Goal: Transaction & Acquisition: Purchase product/service

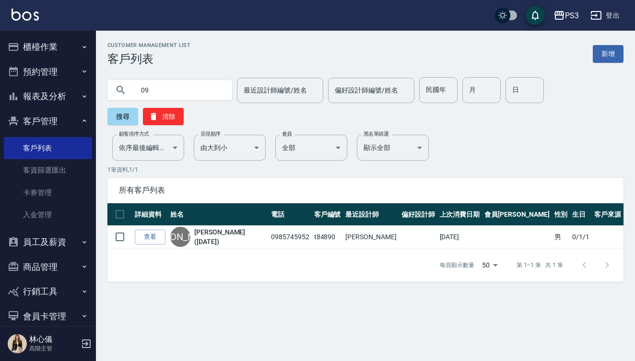
type input "0"
type input "0939539845"
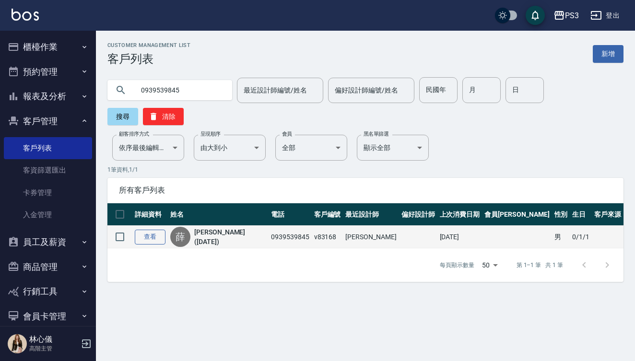
click at [149, 230] on link "查看" at bounding box center [150, 237] width 31 height 15
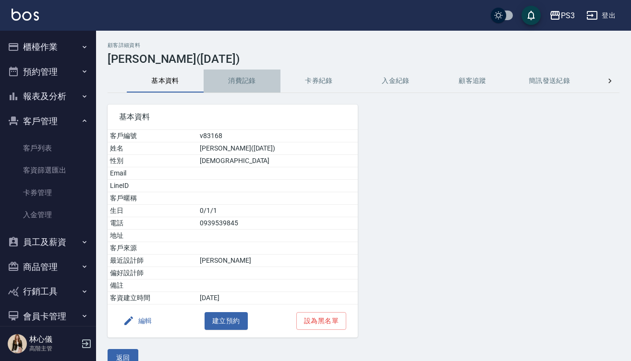
click at [244, 83] on button "消費記錄" at bounding box center [242, 81] width 77 height 23
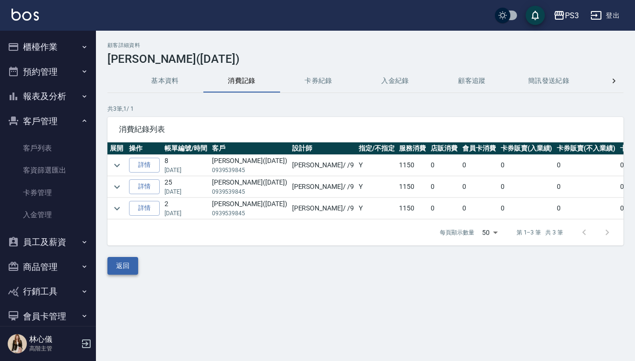
click at [126, 273] on button "返回" at bounding box center [123, 266] width 31 height 18
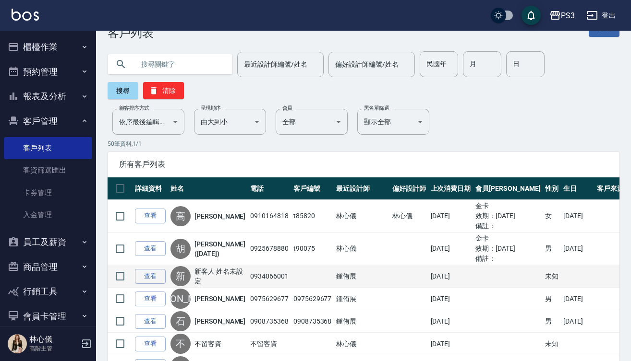
scroll to position [16, 0]
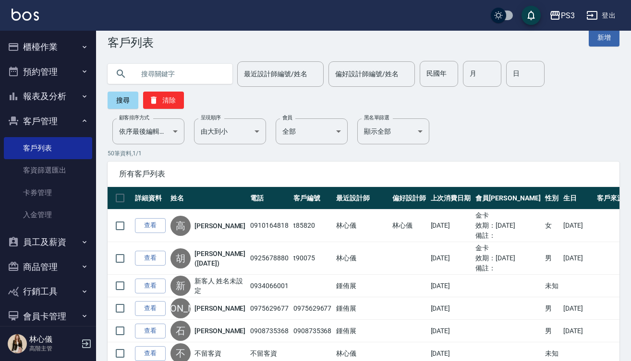
click at [179, 67] on input "text" at bounding box center [179, 74] width 90 height 26
type input "0939539845"
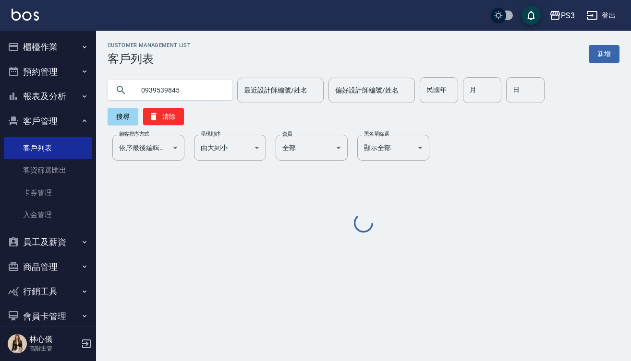
scroll to position [0, 0]
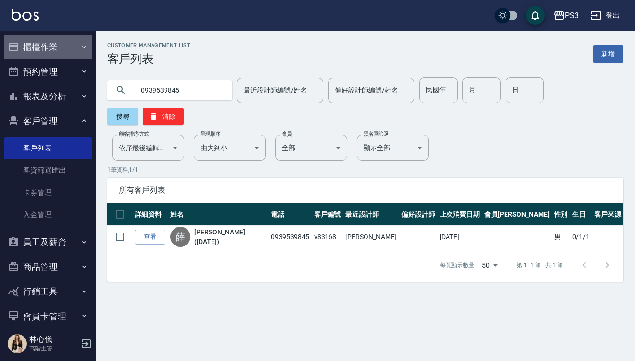
click at [58, 42] on button "櫃檯作業" at bounding box center [48, 47] width 88 height 25
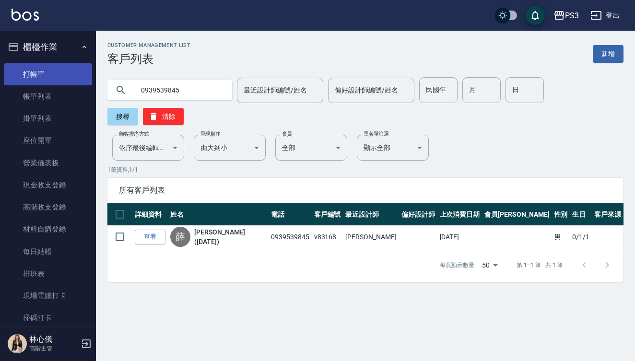
click at [51, 77] on link "打帳單" at bounding box center [48, 74] width 88 height 22
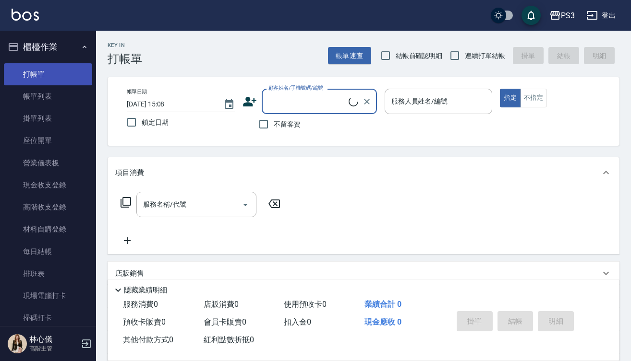
click at [51, 77] on link "打帳單" at bounding box center [48, 74] width 88 height 22
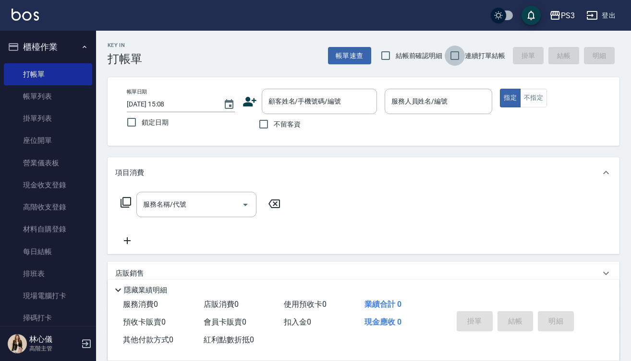
click at [457, 52] on input "連續打單結帳" at bounding box center [454, 56] width 20 height 20
checkbox input "true"
click at [323, 94] on input "顧客姓名/手機號碼/編號" at bounding box center [312, 101] width 92 height 17
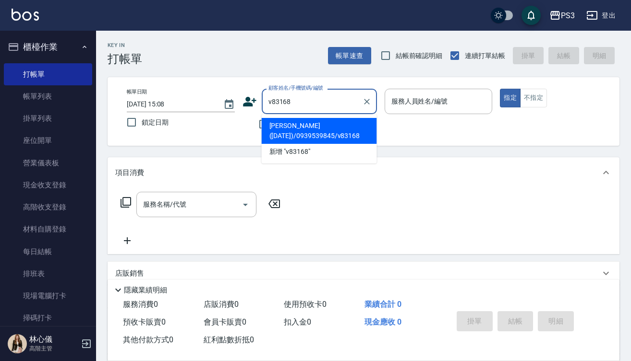
type input "[PERSON_NAME]([DATE])/0939539845/v83168"
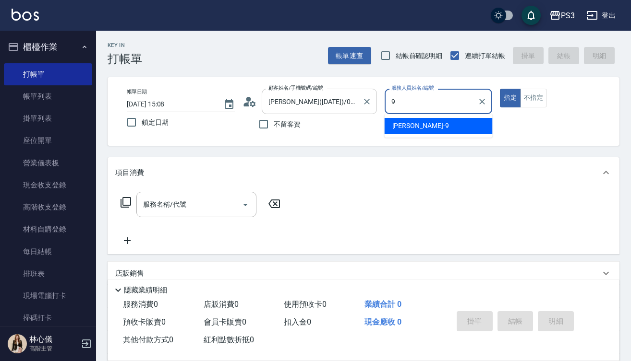
type input "[PERSON_NAME]-9"
type button "true"
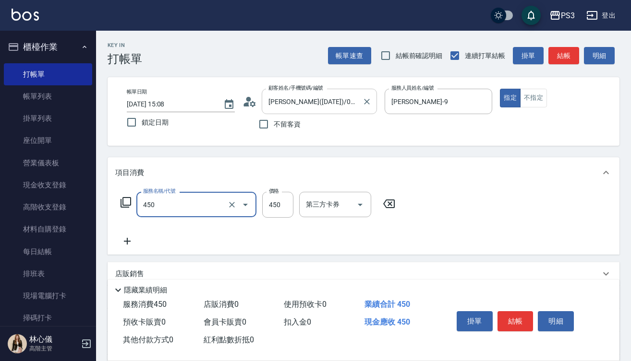
type input "有機洗髮(450)"
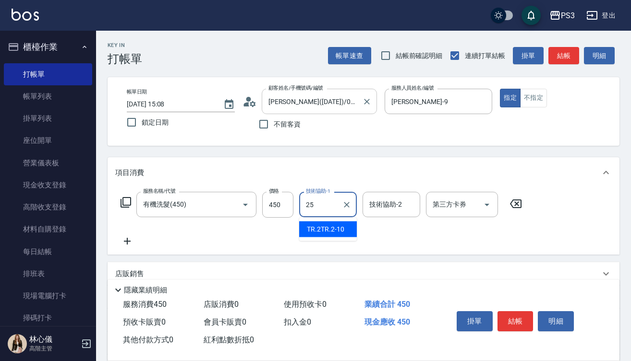
type input "Junson-25"
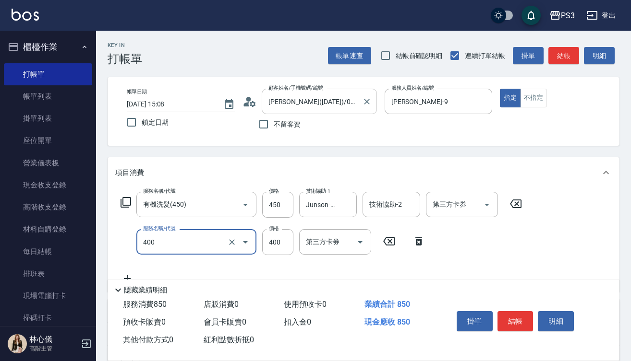
type input "剪(400)"
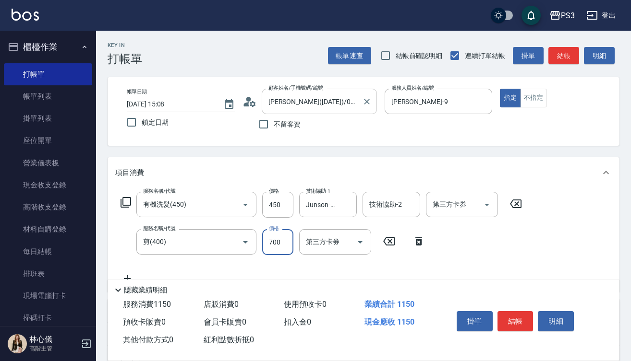
type input "700"
click at [511, 324] on button "結帳" at bounding box center [515, 322] width 36 height 20
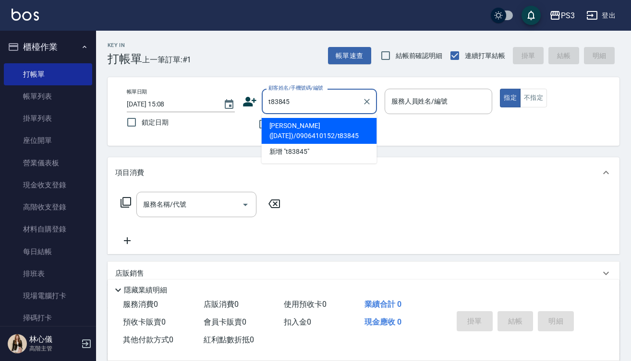
type input "[PERSON_NAME]([DATE])/0906410152/t83845"
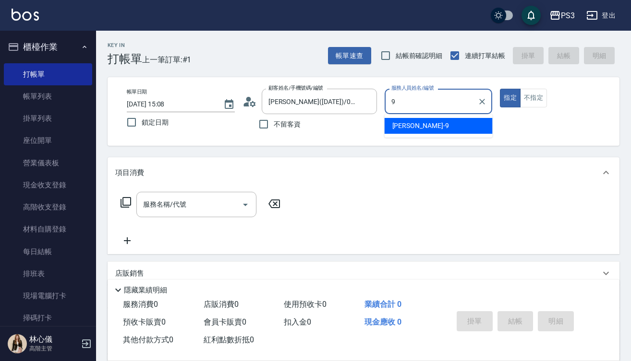
type input "[PERSON_NAME]-9"
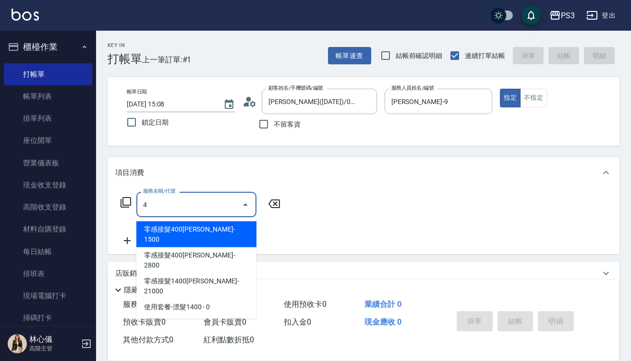
type input "4"
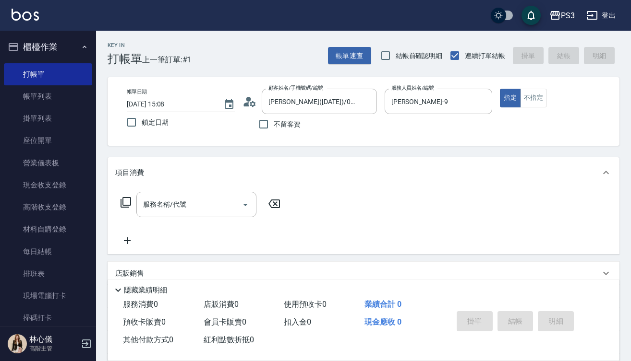
click at [546, 267] on div "店販銷售" at bounding box center [364, 273] width 512 height 23
type input "0"
click at [208, 205] on input "服務名稱/代號" at bounding box center [189, 204] width 97 height 17
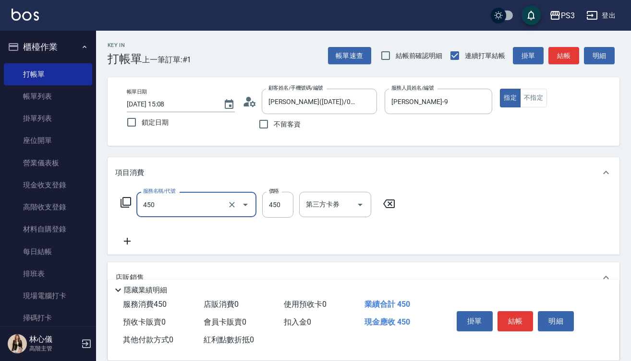
type input "有機洗髮(450)"
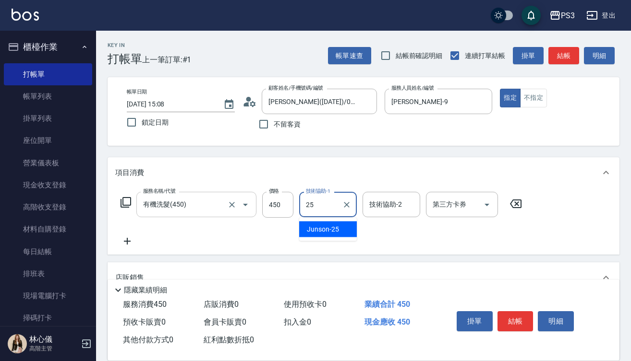
type input "Junson-25"
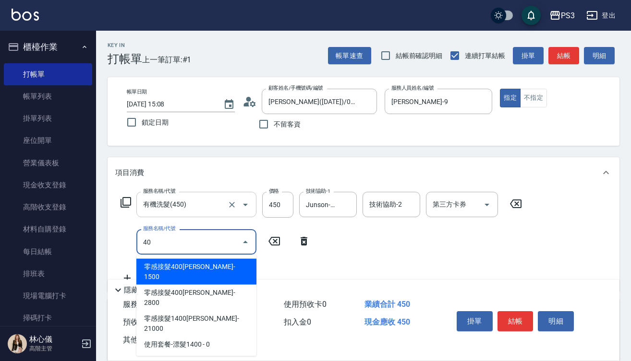
type input "400"
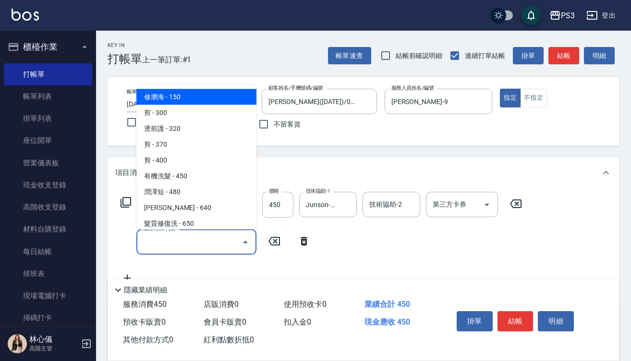
type input "8"
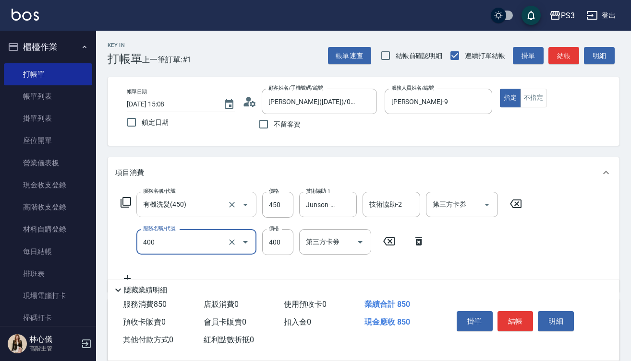
type input "剪(400)"
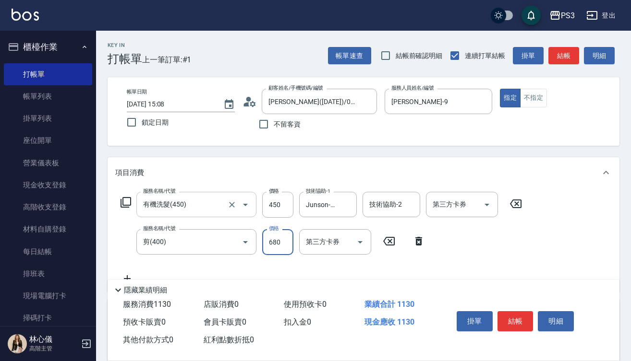
type input "680"
click at [514, 318] on button "結帳" at bounding box center [515, 322] width 36 height 20
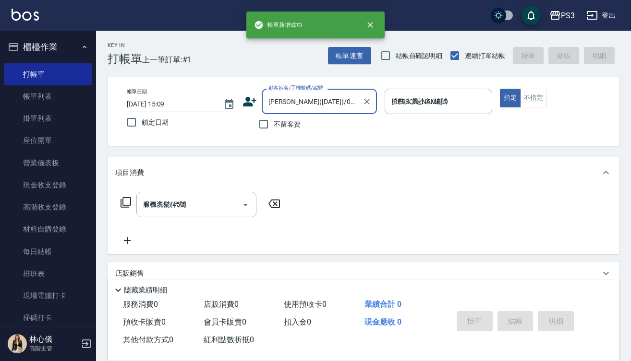
type input "[DATE] 15:09"
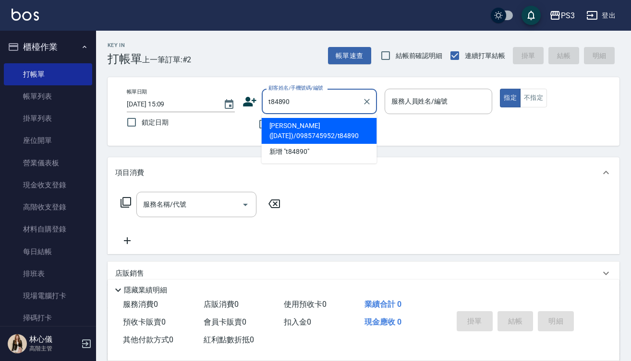
type input "[PERSON_NAME]([DATE])/0985745952/t84890"
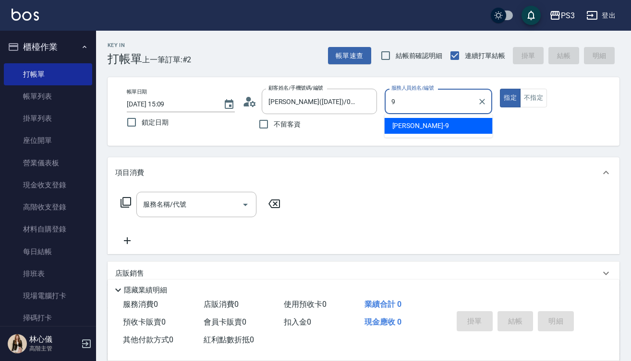
type input "[PERSON_NAME]-9"
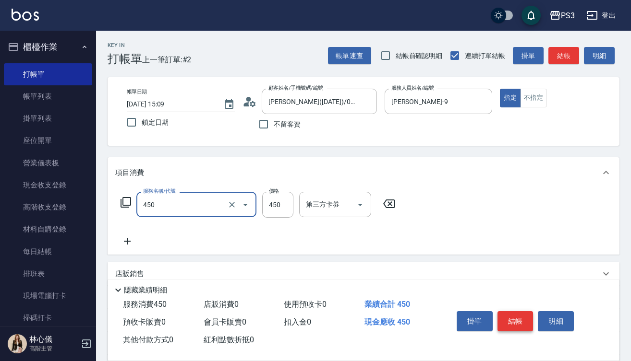
type input "有機洗髮(450)"
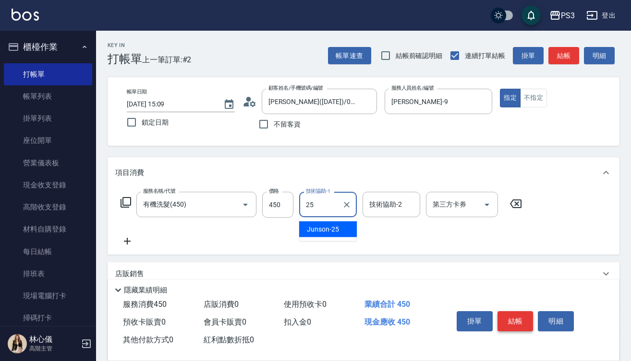
type input "Junson-25"
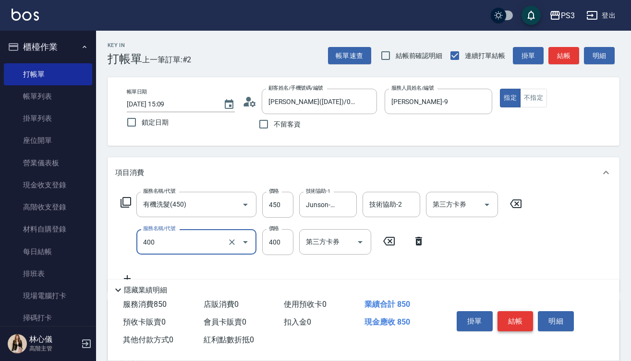
type input "剪(400)"
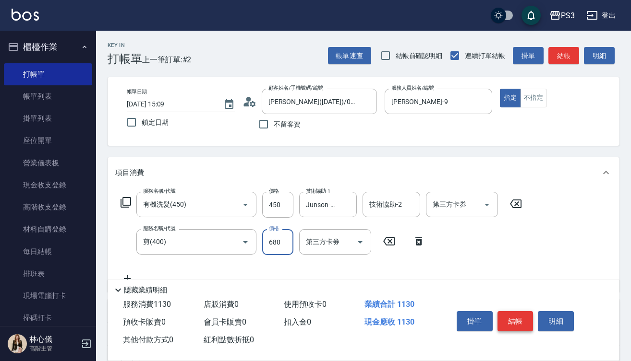
type input "680"
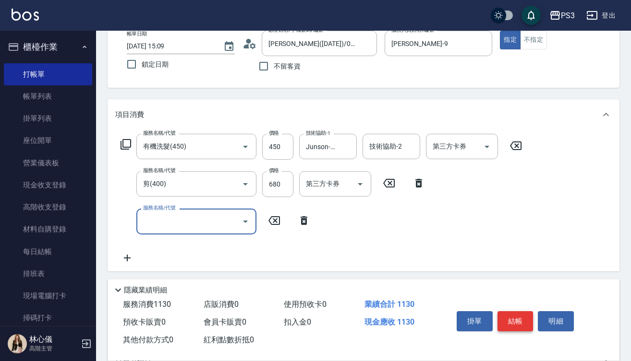
scroll to position [91, 0]
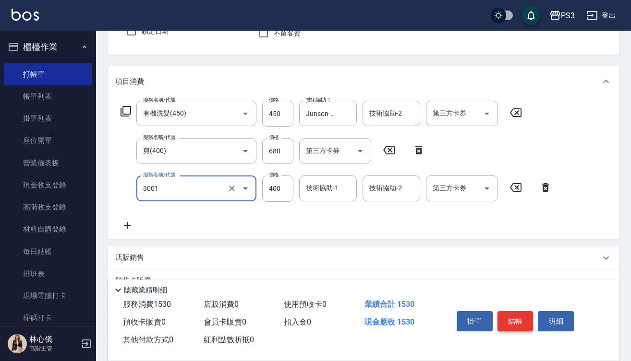
type input "燙貼(3001)"
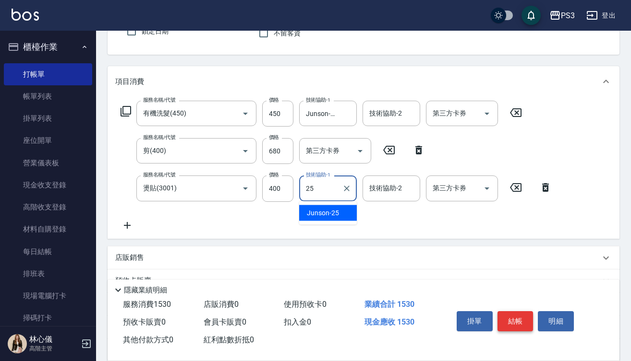
type input "Junson-25"
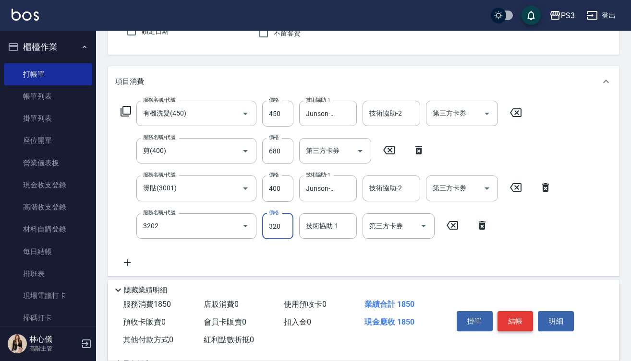
type input "頭皮隔離(3202)"
type input "3"
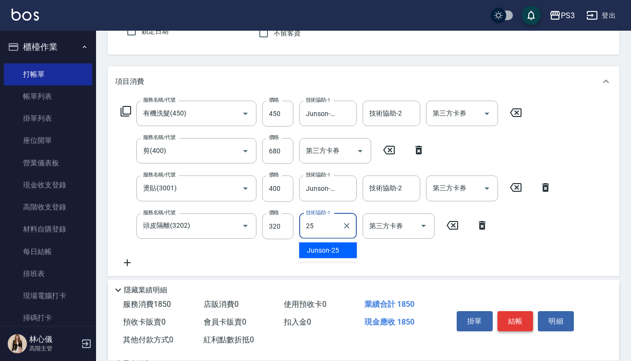
type input "Junson-25"
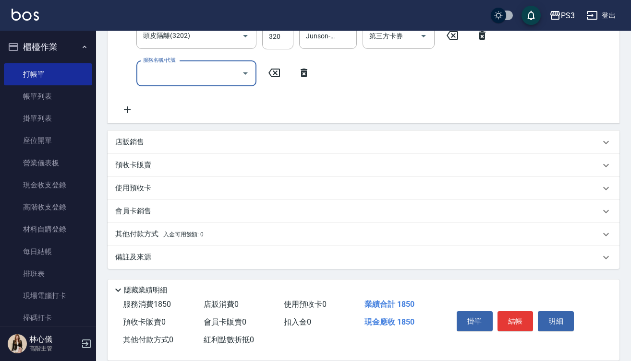
scroll to position [281, 0]
click at [143, 170] on p "預收卡販賣" at bounding box center [133, 165] width 36 height 10
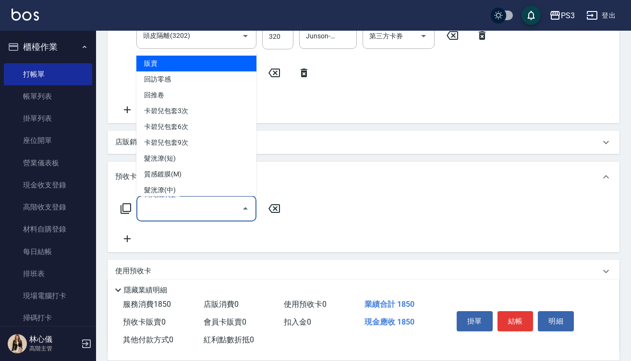
click at [197, 204] on input "卡券名稱/代號" at bounding box center [189, 209] width 97 height 17
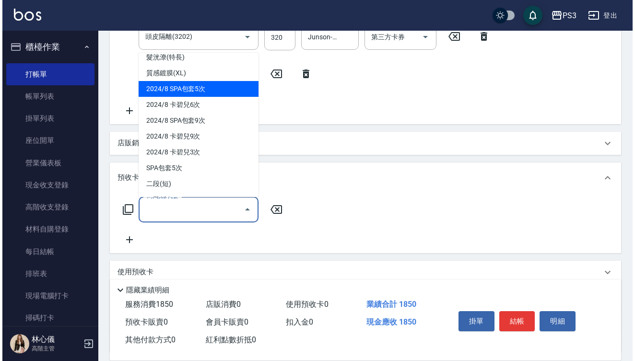
scroll to position [187, 0]
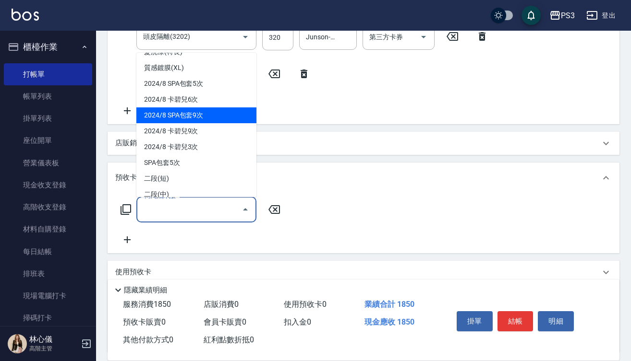
click at [197, 117] on span "2024/8 SPA包套9次" at bounding box center [196, 116] width 120 height 16
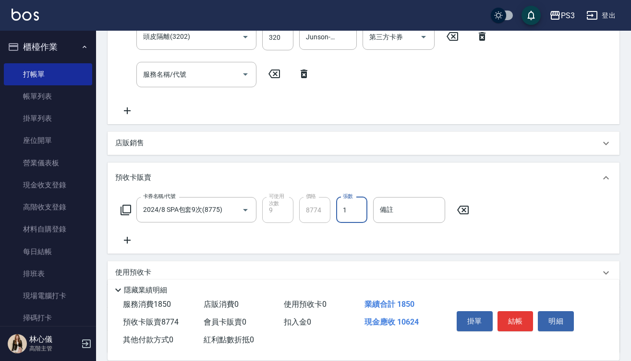
type input "2024/8 SPA包套9次(8775)"
click at [121, 211] on icon at bounding box center [125, 210] width 11 height 11
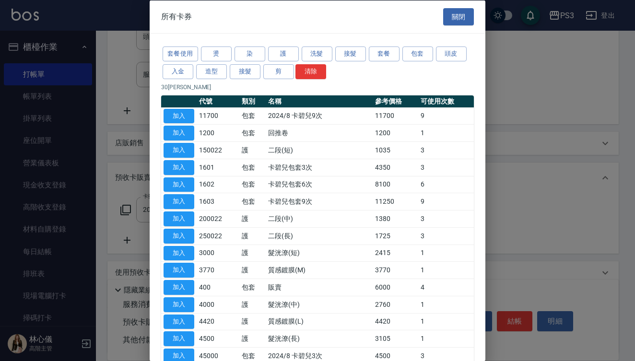
click at [211, 220] on td "200022" at bounding box center [218, 218] width 43 height 17
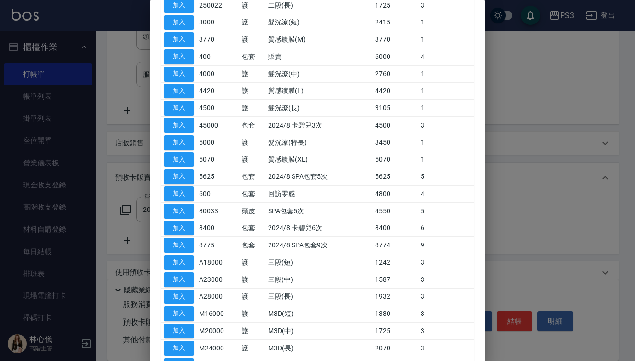
scroll to position [235, 0]
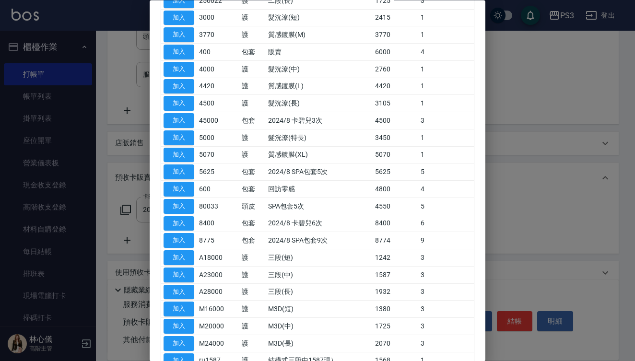
click at [525, 289] on div at bounding box center [317, 180] width 635 height 361
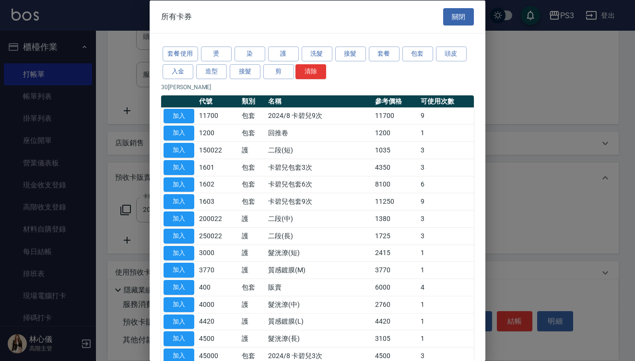
scroll to position [0, 0]
click at [444, 18] on button "關閉" at bounding box center [459, 17] width 31 height 18
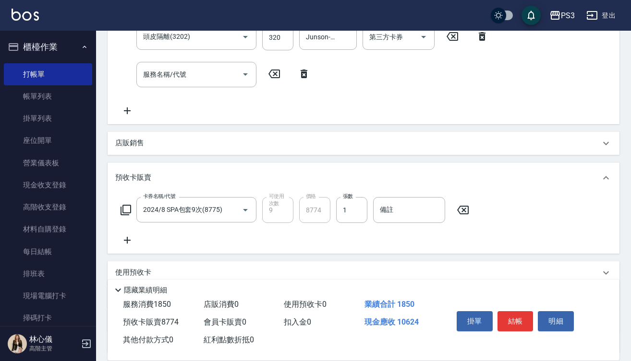
click at [328, 211] on input "8774" at bounding box center [314, 210] width 31 height 26
click at [129, 215] on icon at bounding box center [125, 210] width 11 height 11
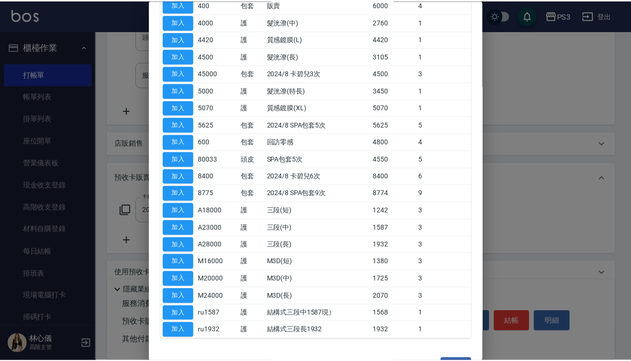
scroll to position [284, 0]
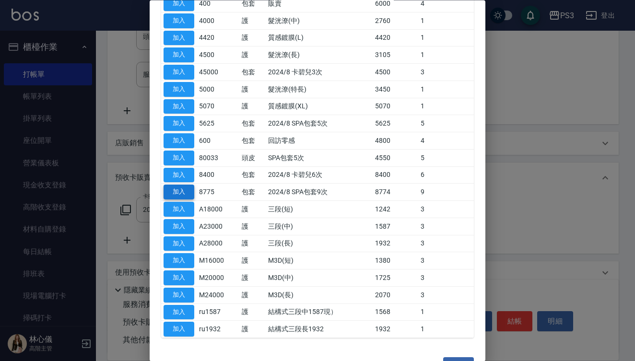
click at [187, 185] on button "加入" at bounding box center [179, 192] width 31 height 15
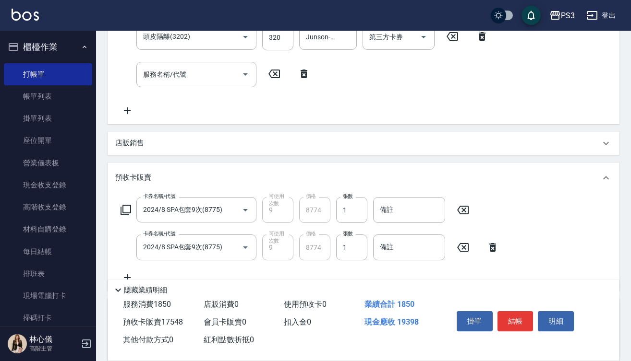
click at [492, 248] on icon at bounding box center [492, 248] width 24 height 12
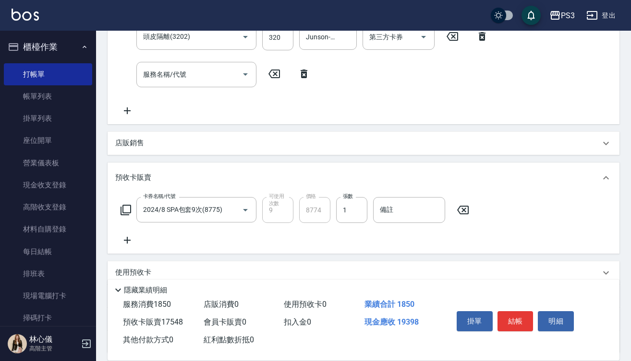
click at [465, 211] on icon at bounding box center [463, 210] width 24 height 12
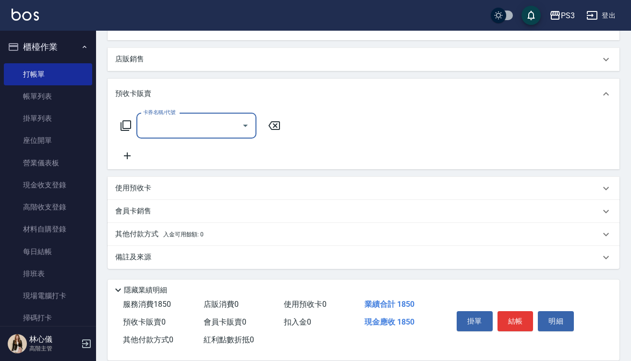
scroll to position [364, 0]
click at [247, 127] on icon "Open" at bounding box center [246, 126] width 12 height 12
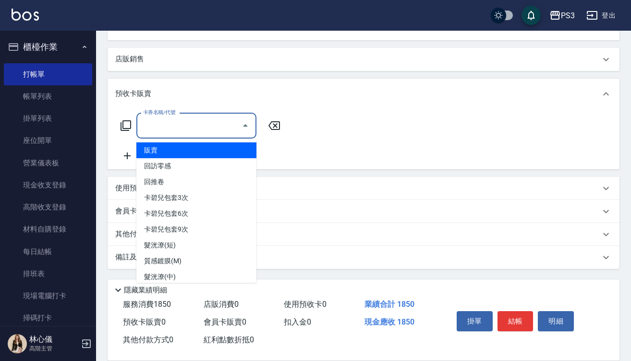
click at [243, 118] on div at bounding box center [245, 125] width 14 height 25
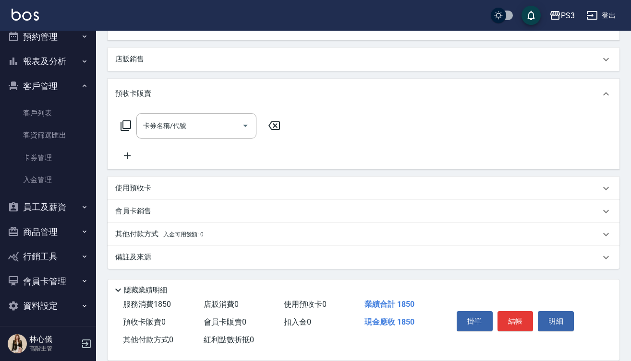
scroll to position [309, 0]
click at [59, 233] on button "商品管理" at bounding box center [48, 232] width 88 height 25
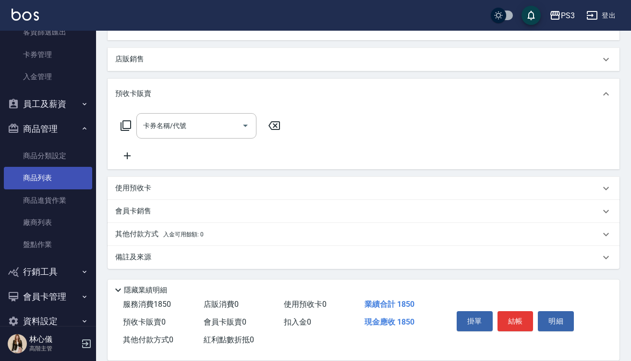
scroll to position [413, 0]
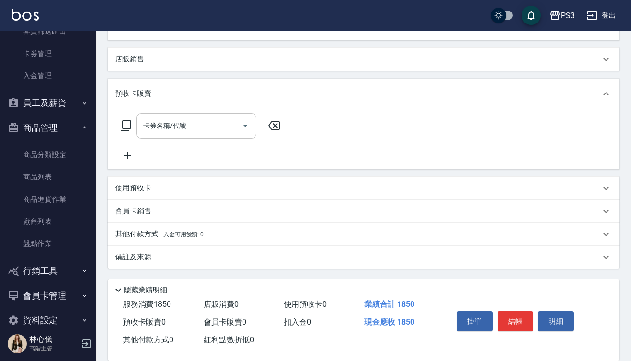
click at [201, 125] on input "卡券名稱/代號" at bounding box center [189, 126] width 97 height 17
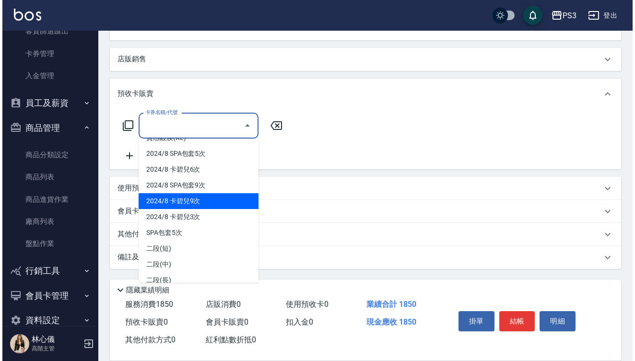
scroll to position [204, 0]
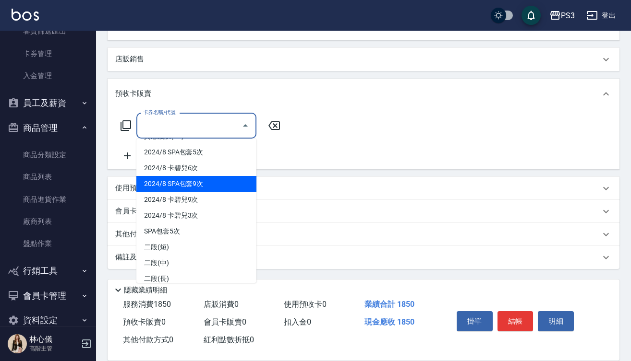
click at [194, 188] on span "2024/8 SPA包套9次" at bounding box center [196, 184] width 120 height 16
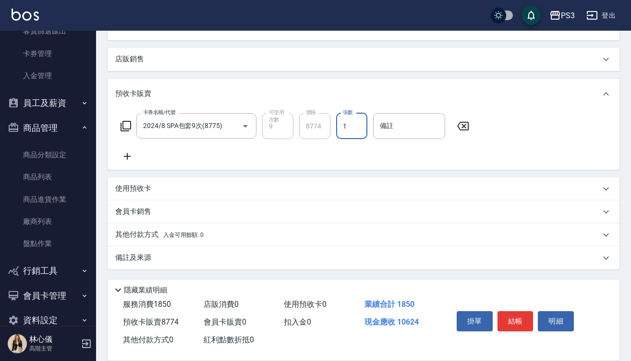
type input "2024/8 SPA包套9次(8775)"
click at [130, 123] on icon at bounding box center [125, 126] width 11 height 11
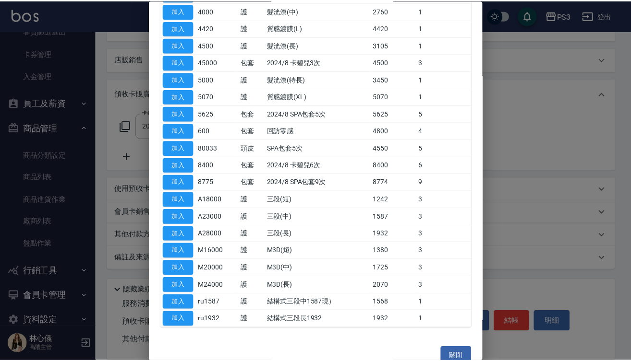
scroll to position [293, 0]
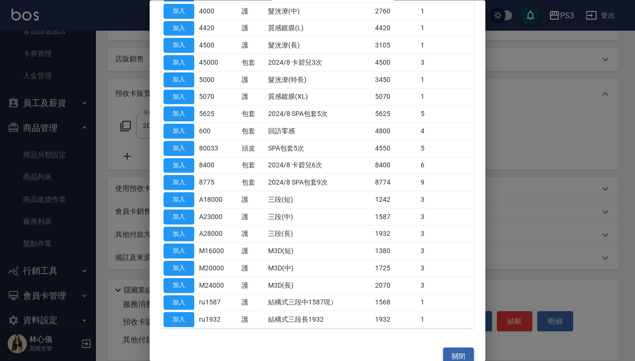
click at [456, 348] on button "關閉" at bounding box center [459, 357] width 31 height 18
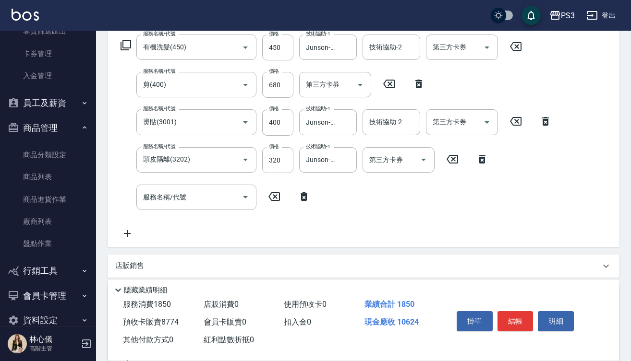
scroll to position [155, 0]
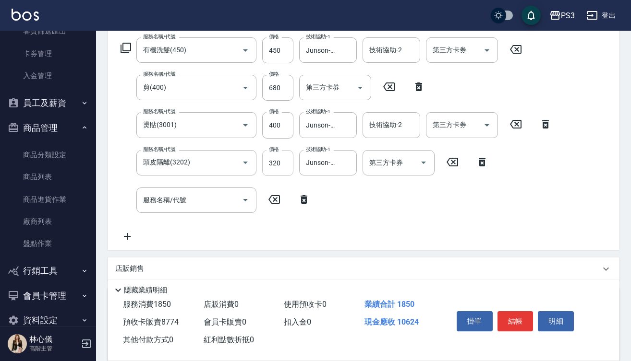
click at [282, 165] on input "320" at bounding box center [277, 163] width 31 height 26
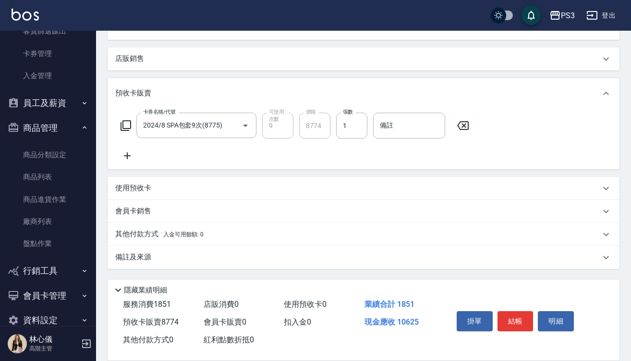
scroll to position [365, 0]
type input "321"
click at [150, 210] on p "會員卡銷售" at bounding box center [133, 211] width 36 height 10
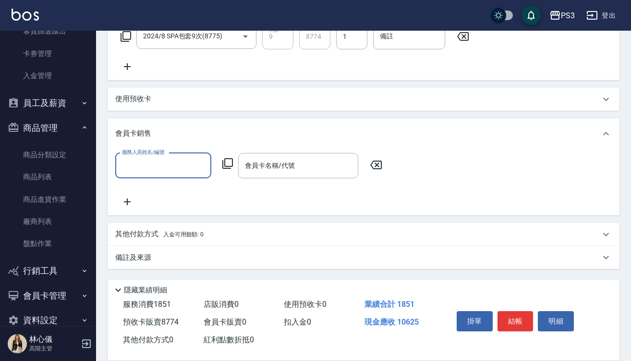
scroll to position [454, 0]
click at [138, 232] on p "其他付款方式 入金可用餘額: 0" at bounding box center [159, 234] width 88 height 11
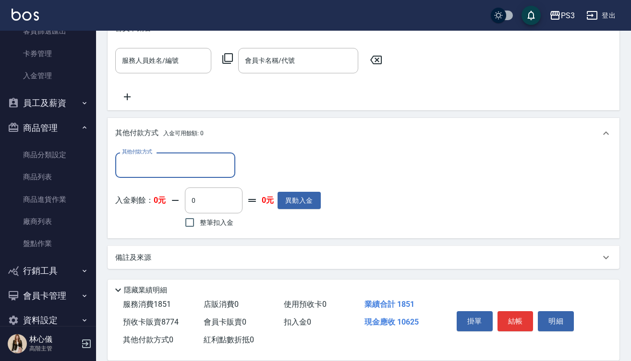
scroll to position [559, 0]
click at [170, 167] on input "其他付款方式" at bounding box center [175, 165] width 111 height 17
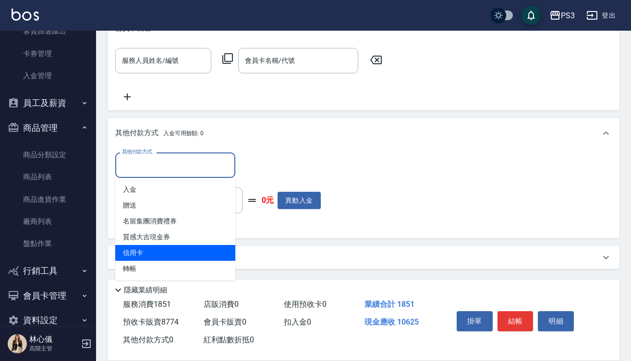
click at [150, 251] on span "信用卡" at bounding box center [175, 253] width 120 height 16
type input "信用卡"
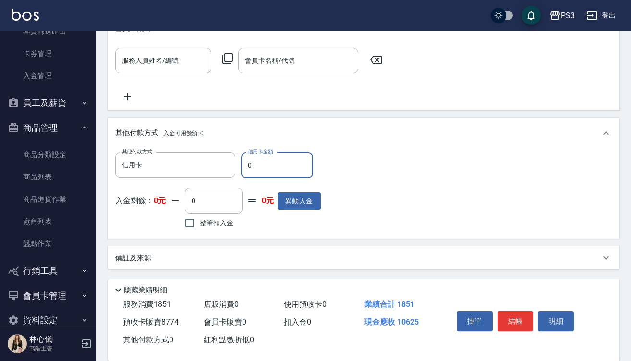
click at [244, 165] on input "0" at bounding box center [277, 166] width 72 height 26
type input "8775"
click at [510, 323] on button "結帳" at bounding box center [515, 322] width 36 height 20
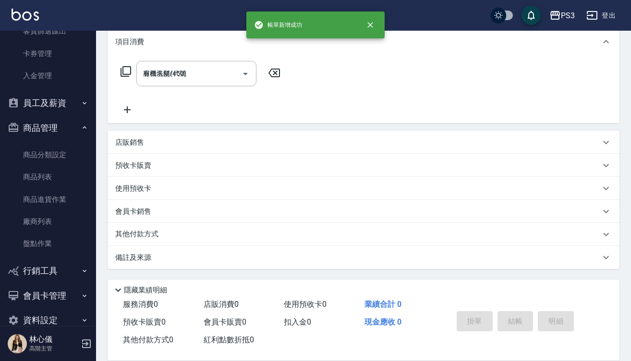
type input "[DATE] 15:13"
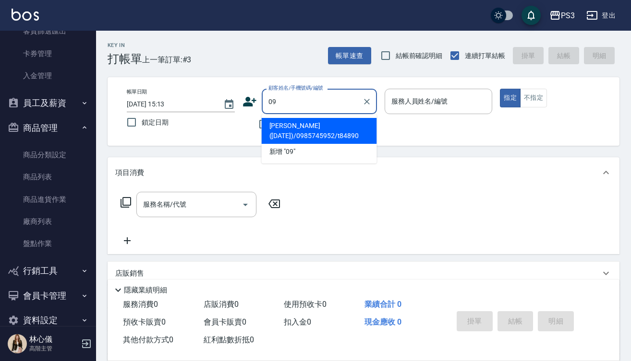
type input "0"
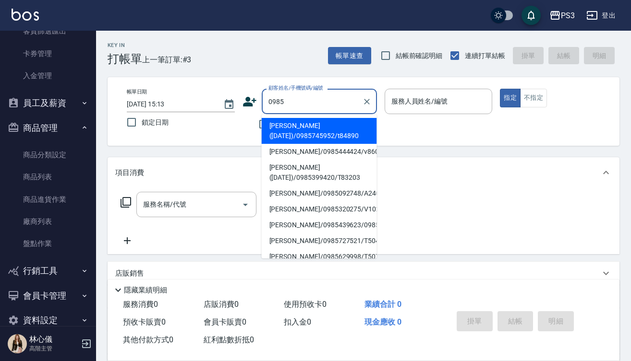
click at [351, 134] on li "[PERSON_NAME]([DATE])/0985745952/t84890" at bounding box center [319, 131] width 115 height 26
type input "[PERSON_NAME]([DATE])/0985745952/t84890"
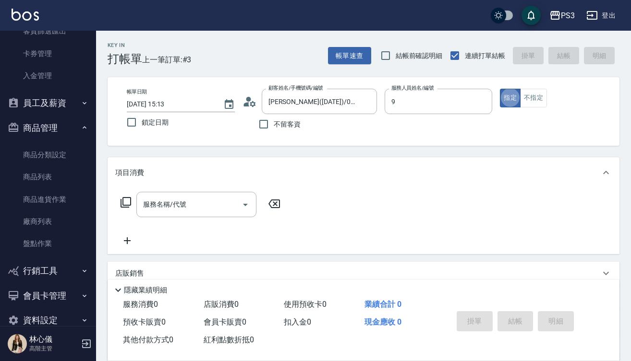
type input "[PERSON_NAME]-9"
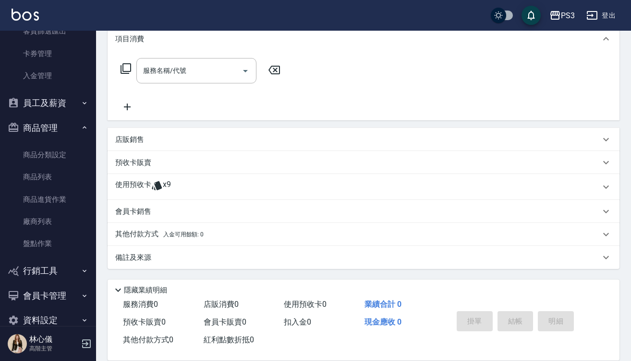
scroll to position [134, 0]
click at [152, 187] on icon at bounding box center [157, 186] width 12 height 12
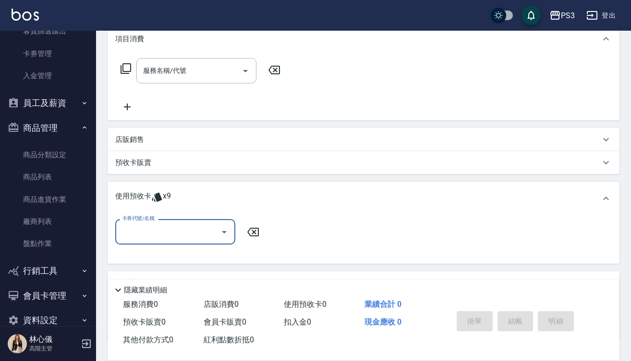
click at [179, 226] on input "卡券代號/名稱" at bounding box center [168, 232] width 97 height 17
click at [179, 254] on div "2024/8 SPA包套9次 剩餘9張" at bounding box center [175, 257] width 120 height 16
type input "2024/8 SPA包套9次"
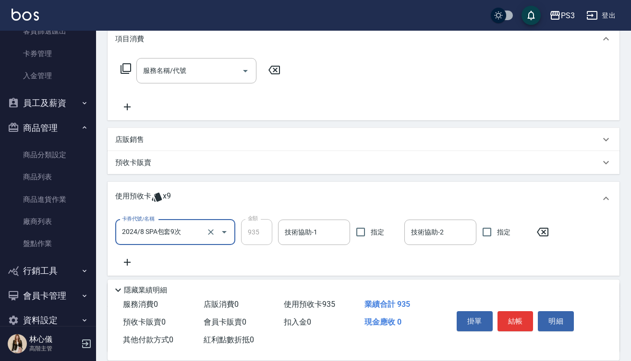
click at [298, 237] on input "技術協助-1" at bounding box center [313, 232] width 63 height 17
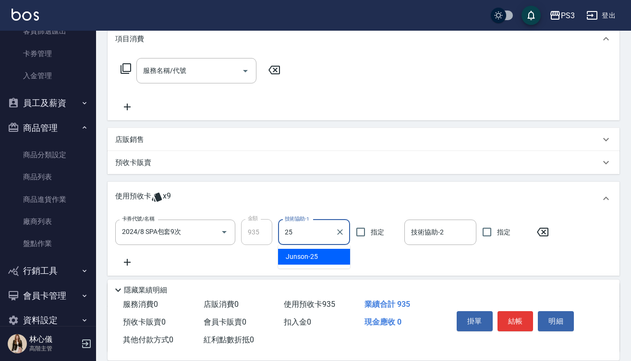
type input "Junson-25"
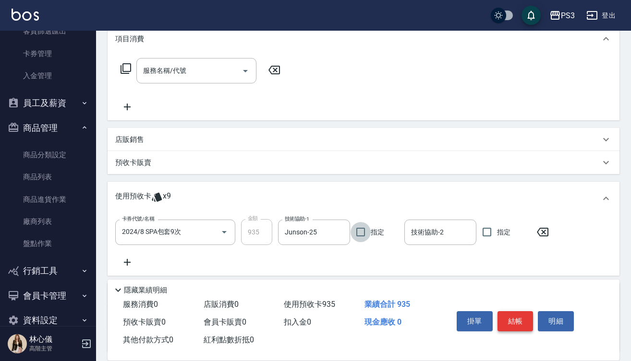
click at [516, 318] on button "結帳" at bounding box center [515, 322] width 36 height 20
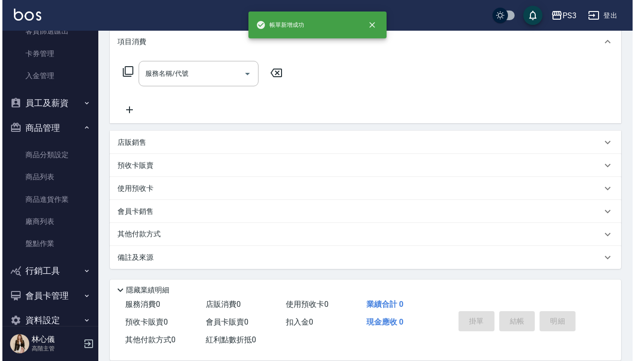
scroll to position [0, 0]
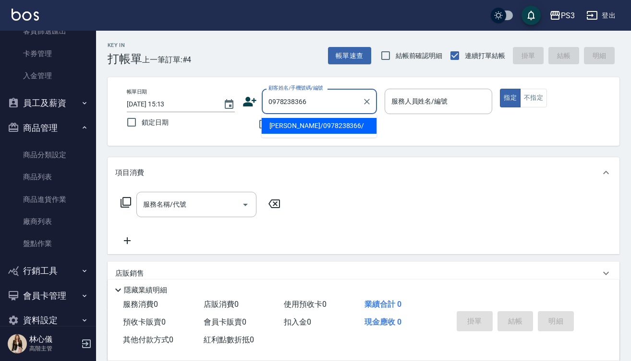
type input "[PERSON_NAME]/0978238366/"
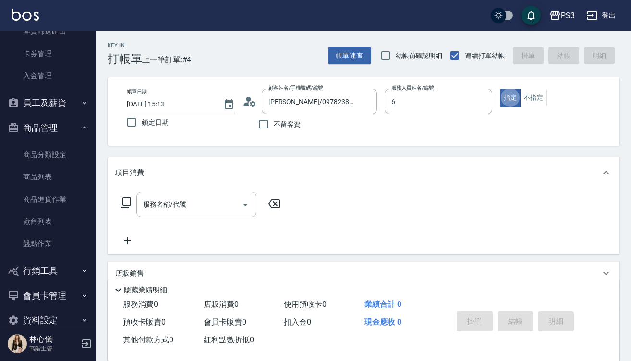
type input "Van-6"
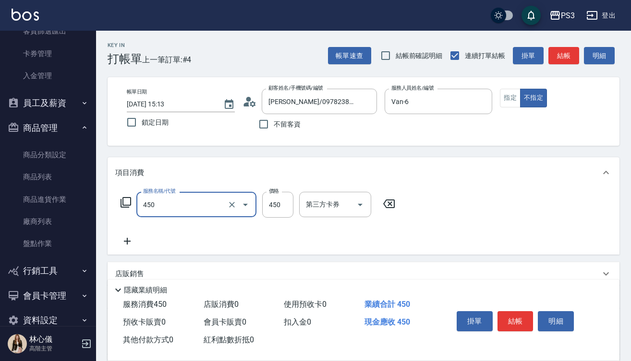
type input "有機洗髮(450)"
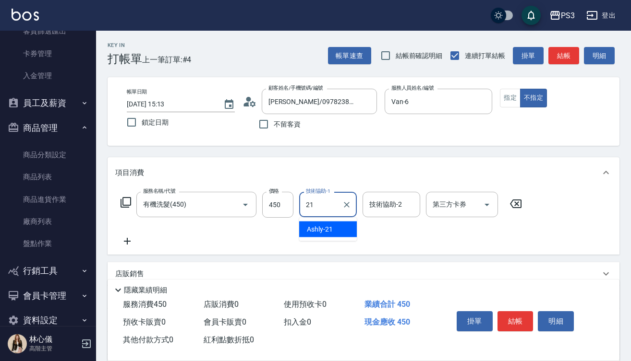
type input "Ashly-21"
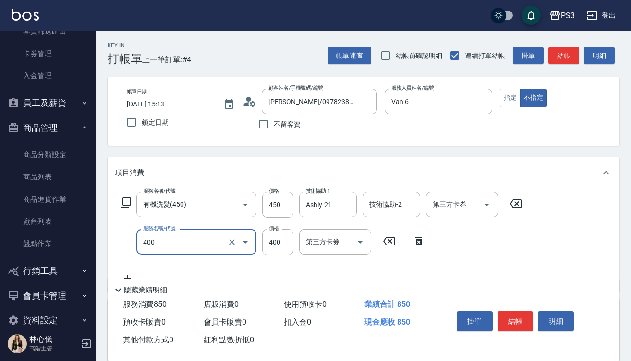
type input "剪(400)"
type input "150"
click at [516, 312] on button "結帳" at bounding box center [515, 322] width 36 height 20
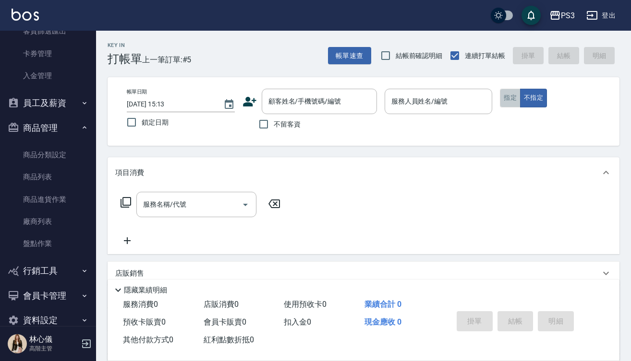
click at [507, 93] on button "指定" at bounding box center [510, 98] width 21 height 19
click at [339, 107] on input "顧客姓名/手機號碼/編號" at bounding box center [312, 101] width 92 height 17
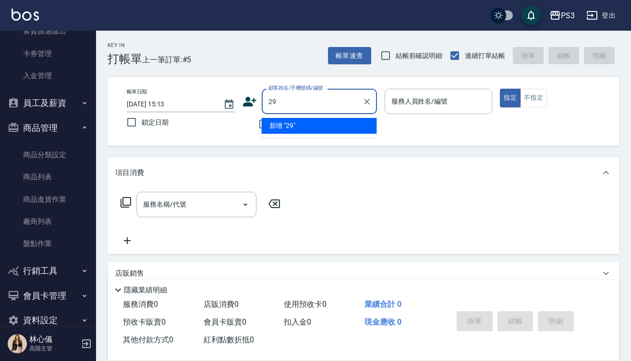
type input "2"
type input "帶"
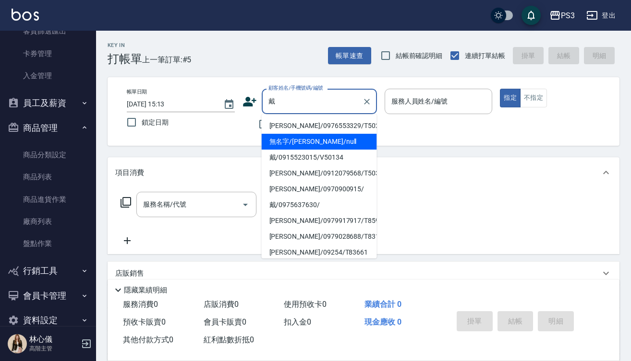
click at [349, 144] on li "無名字/[PERSON_NAME]/null" at bounding box center [319, 142] width 115 height 16
type input "無名字/[PERSON_NAME]/null"
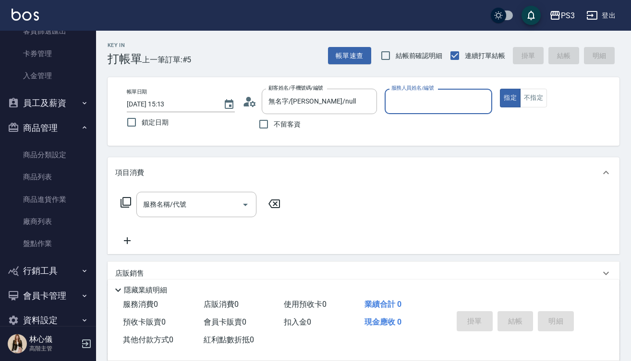
click at [395, 101] on input "服務人員姓名/編號" at bounding box center [438, 101] width 99 height 17
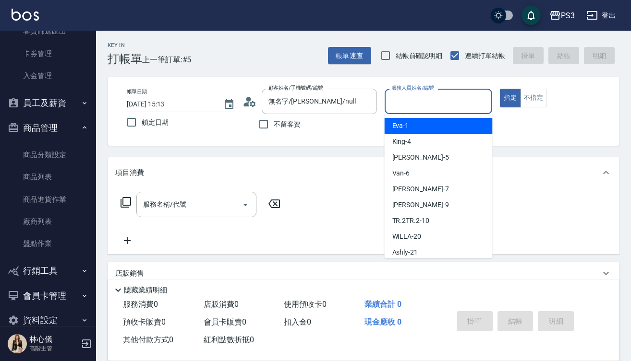
type input "ㄅ"
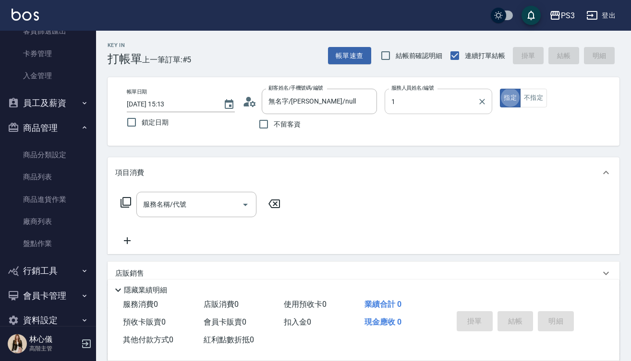
type input "[PERSON_NAME]-1"
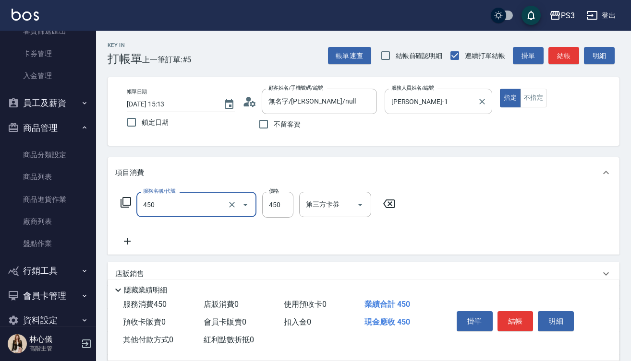
type input "有機洗髮(450)"
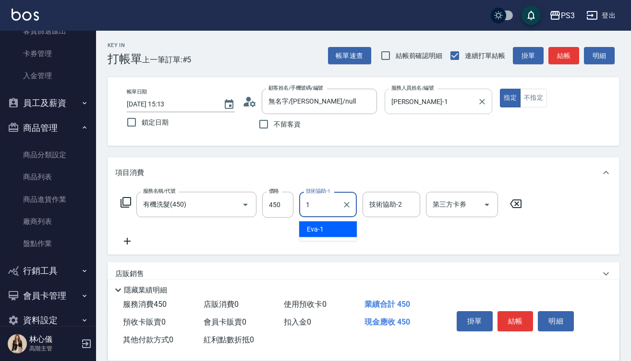
type input "[PERSON_NAME]-1"
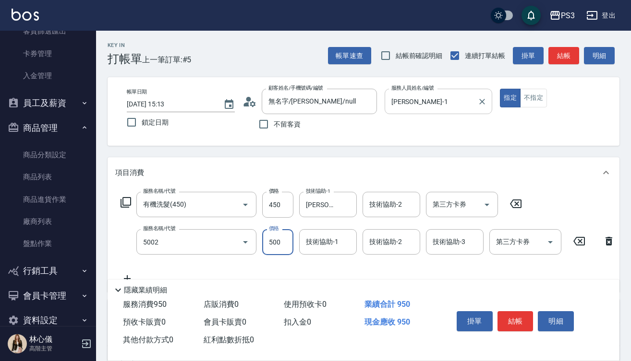
type input "去色短(5002)"
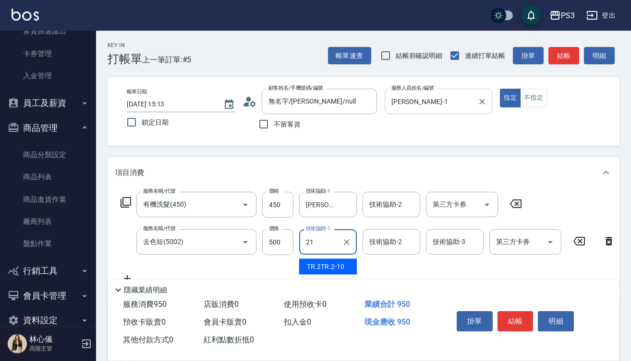
type input "Ashly-21"
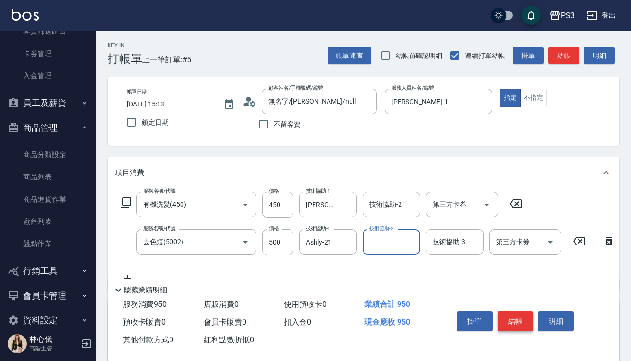
click at [518, 316] on button "結帳" at bounding box center [515, 322] width 36 height 20
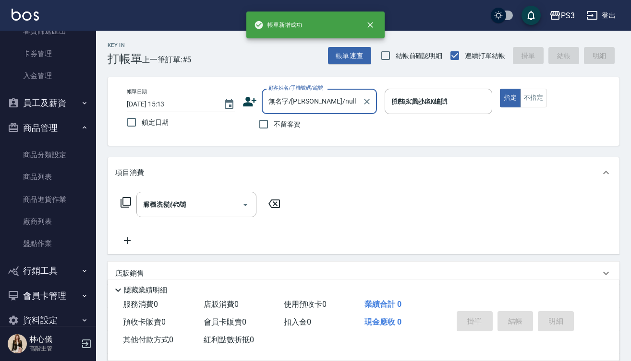
type input "[DATE] 15:14"
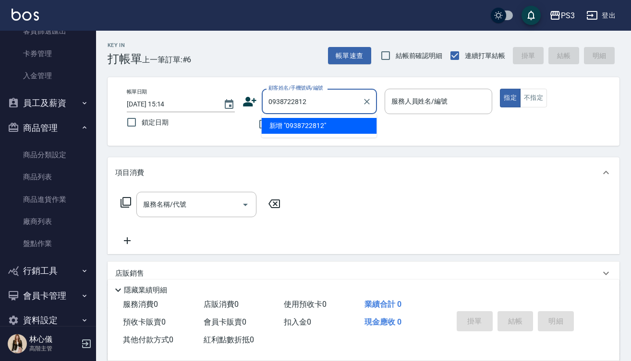
type input "0938722812"
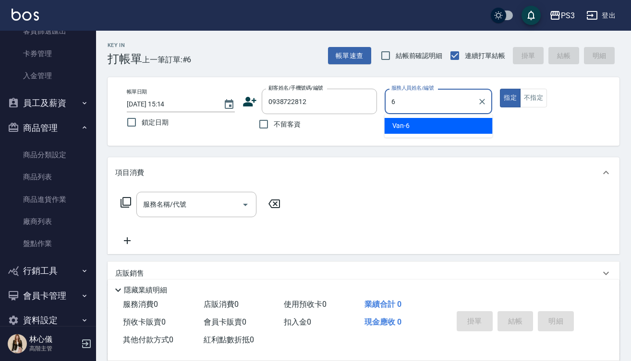
type input "Van-6"
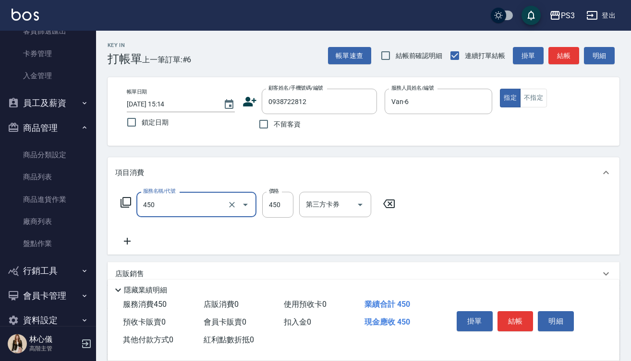
type input "有機洗髮(450)"
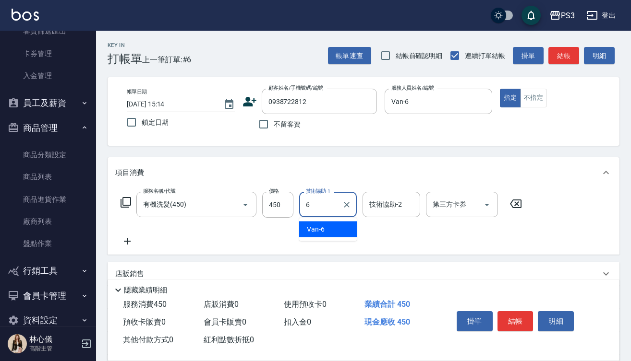
type input "Van-6"
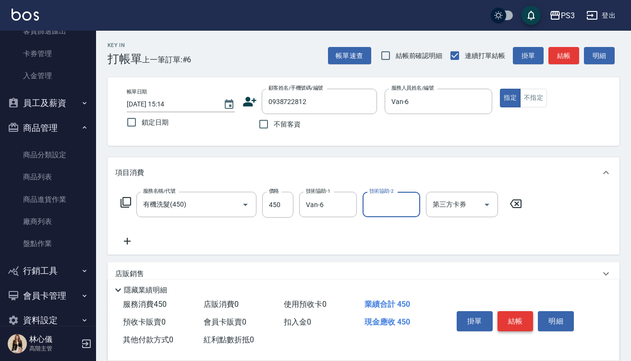
click at [514, 316] on button "結帳" at bounding box center [515, 322] width 36 height 20
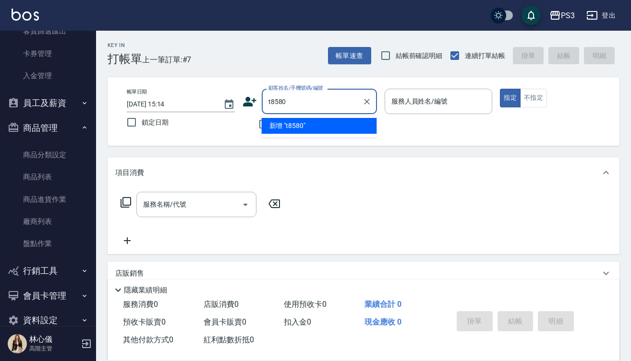
type input "t85805"
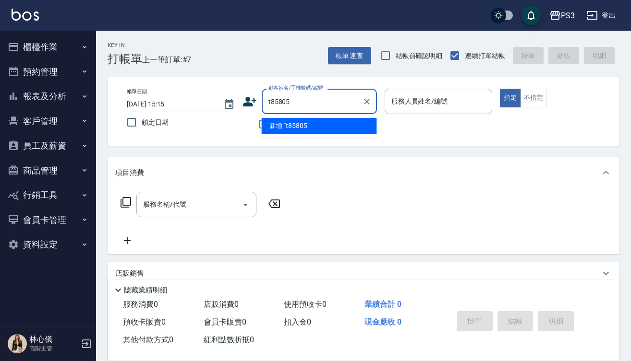
type input "t85805"
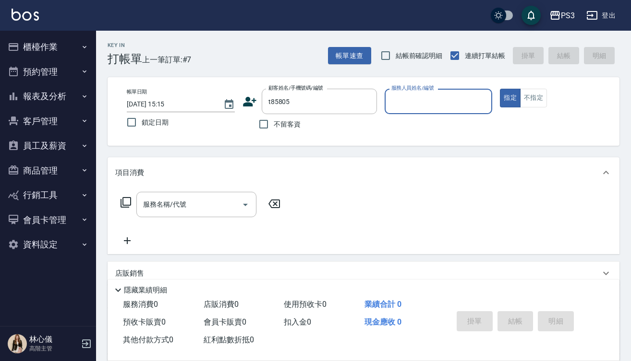
type input "1"
type input "[PERSON_NAME]/0976469880/t85805"
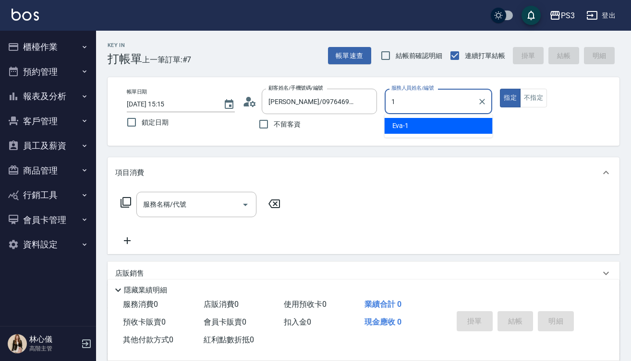
type input "1"
type button "true"
type input "[PERSON_NAME]-1"
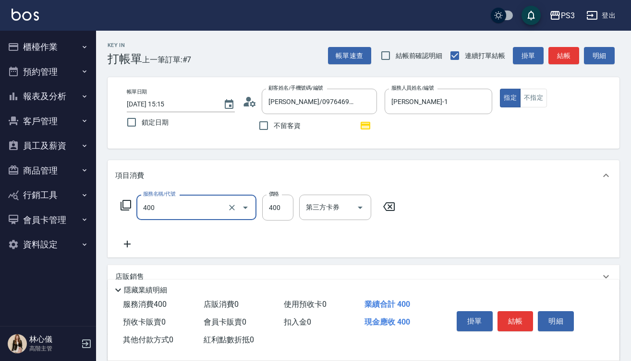
type input "剪(400)"
type input "500"
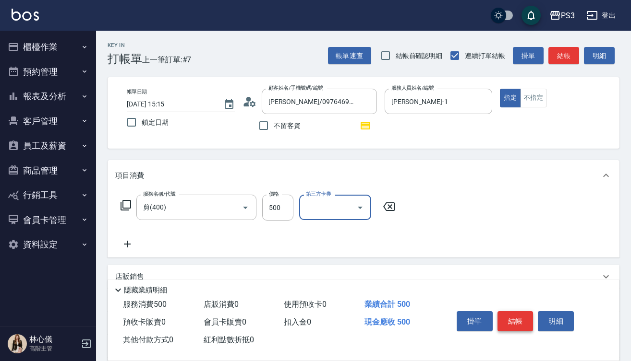
click at [515, 320] on button "結帳" at bounding box center [515, 322] width 36 height 20
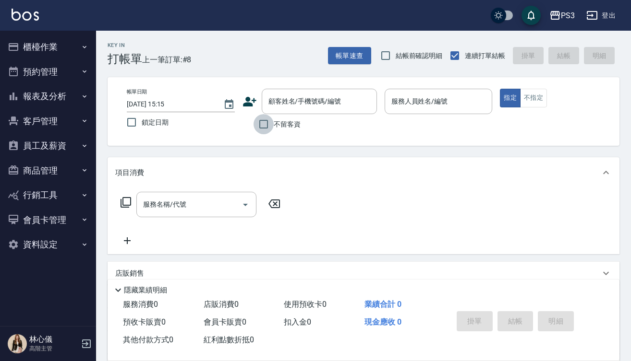
click at [263, 121] on input "不留客資" at bounding box center [263, 124] width 20 height 20
checkbox input "true"
click at [420, 88] on label "服務人員姓名/編號" at bounding box center [412, 87] width 42 height 7
click at [420, 93] on input "服務人員姓名/編號" at bounding box center [438, 101] width 99 height 17
type input "[PERSON_NAME]/0978238366/"
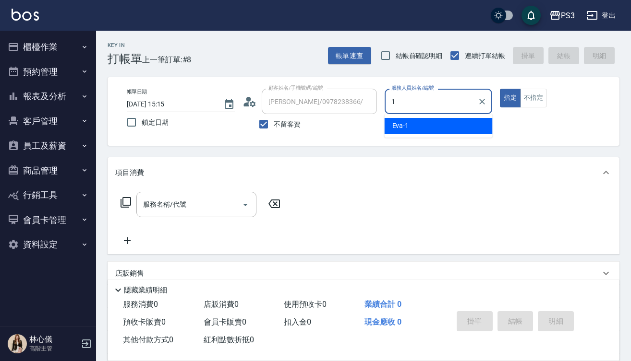
type input "[PERSON_NAME]-1"
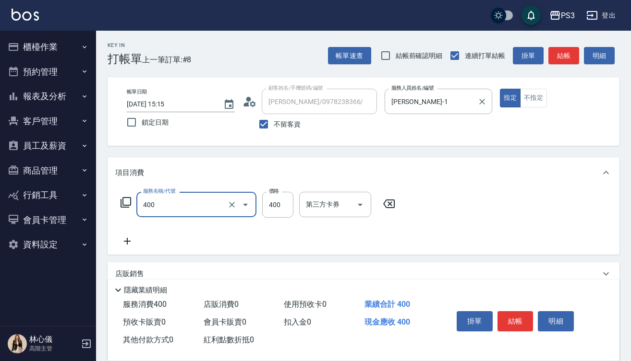
type input "剪(400)"
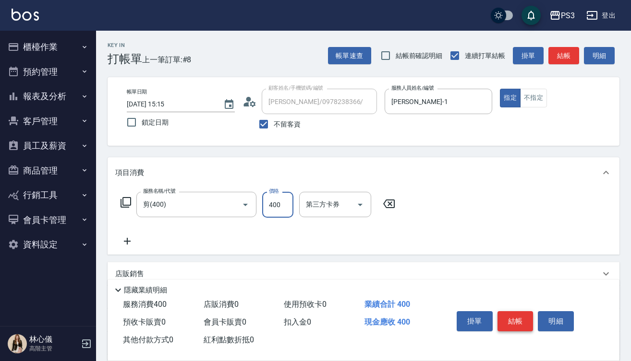
click at [514, 318] on button "結帳" at bounding box center [515, 322] width 36 height 20
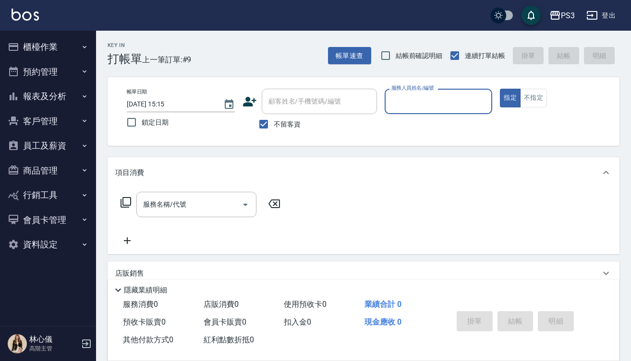
click at [510, 98] on button "指定" at bounding box center [510, 98] width 21 height 19
type input "[PERSON_NAME]-1"
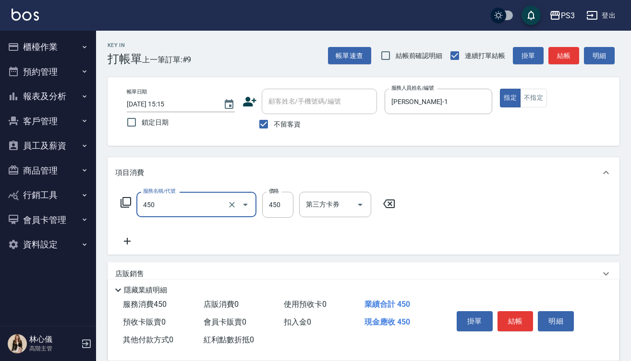
type input "有機洗髮(450)"
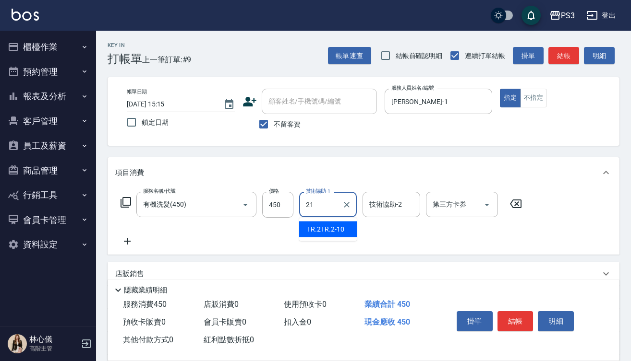
type input "Ashly-21"
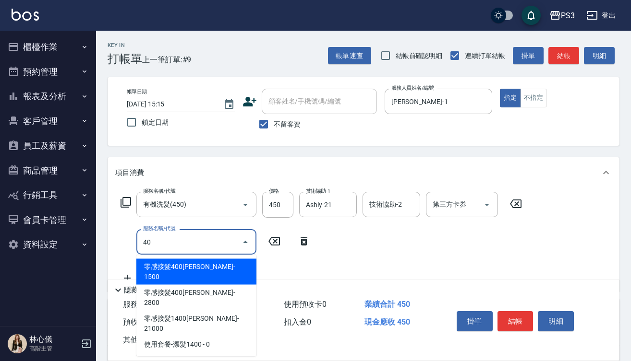
type input "400"
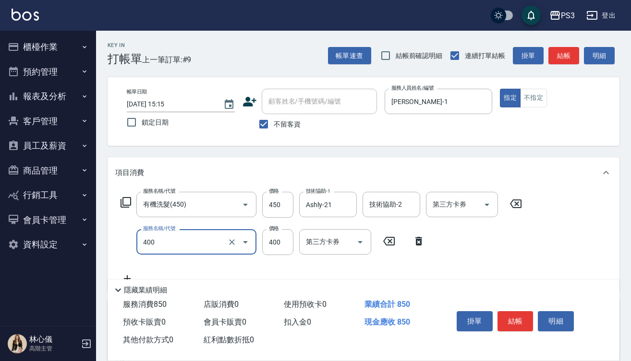
type input "剪(400)"
type input "130"
click at [519, 318] on button "結帳" at bounding box center [515, 322] width 36 height 20
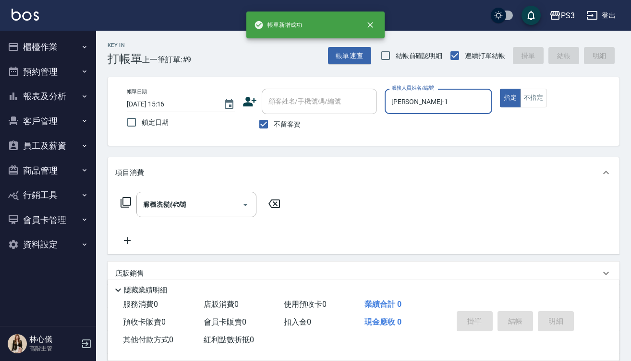
type input "2025/08/16 15:16"
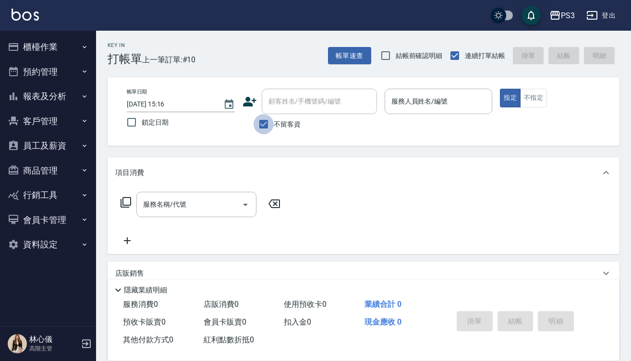
click at [265, 123] on input "不留客資" at bounding box center [263, 124] width 20 height 20
checkbox input "false"
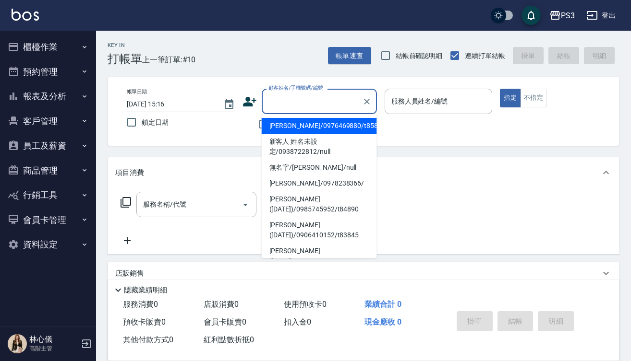
click at [312, 103] on input "顧客姓名/手機號碼/編號" at bounding box center [312, 101] width 92 height 17
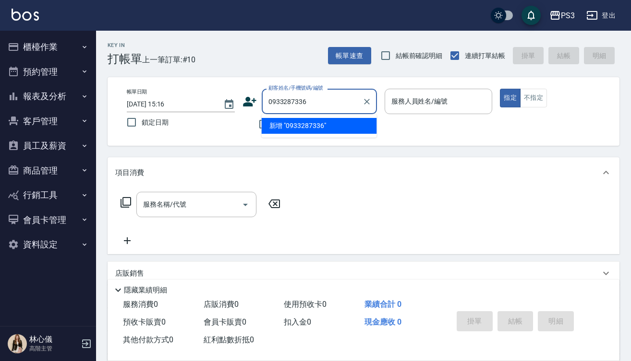
type input "0933287336"
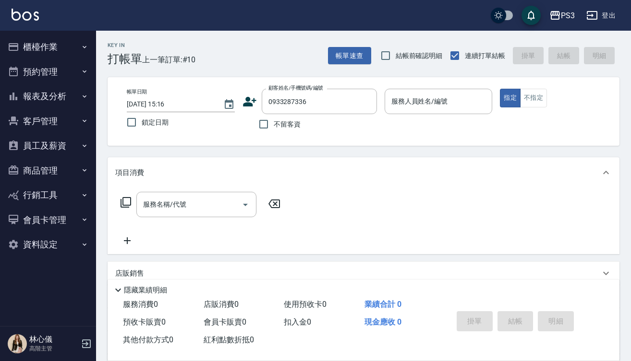
click at [249, 102] on icon at bounding box center [249, 102] width 14 height 14
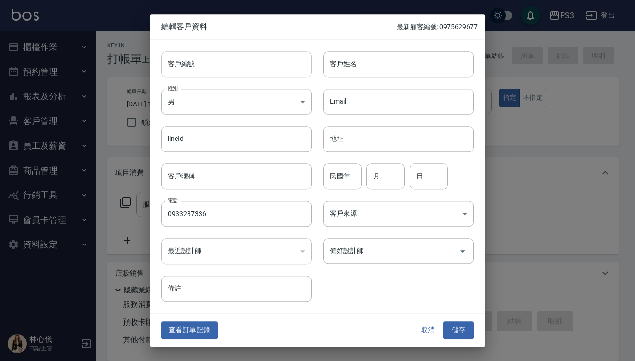
click at [233, 60] on input "客戶編號" at bounding box center [236, 64] width 151 height 26
click at [223, 211] on input "0933287336" at bounding box center [236, 214] width 151 height 26
type input "0933287336"
click at [223, 216] on input "0933287336" at bounding box center [236, 214] width 151 height 26
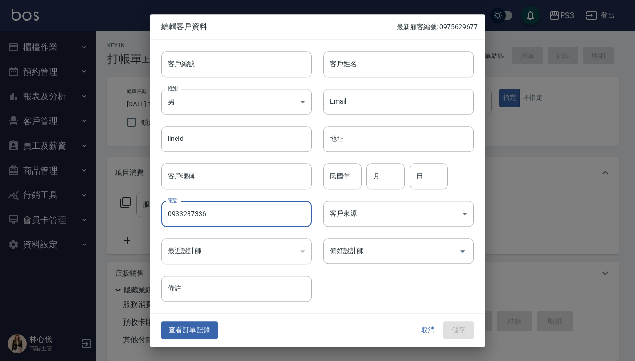
click at [223, 216] on input "0933287336" at bounding box center [236, 214] width 151 height 26
click at [195, 64] on input "客戶編號" at bounding box center [236, 64] width 151 height 26
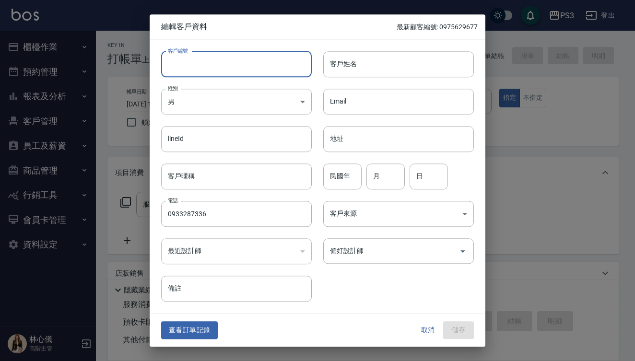
paste input "0933287336"
type input "0933287336"
click at [348, 66] on input "客戶姓名" at bounding box center [399, 64] width 151 height 26
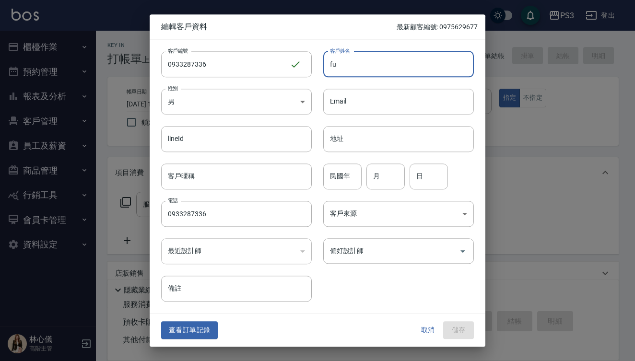
type input "f"
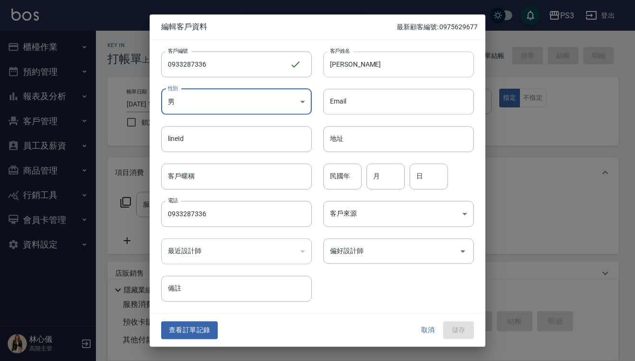
click at [345, 66] on input "邱漢平" at bounding box center [399, 64] width 151 height 26
type input "邱瀚平"
click at [345, 181] on input "民國年" at bounding box center [343, 177] width 38 height 26
type input "80"
type input "10"
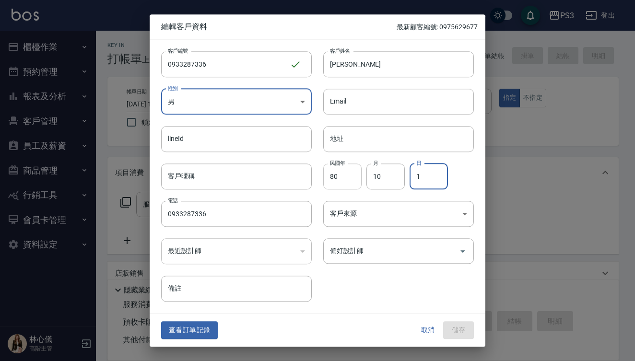
type input "1"
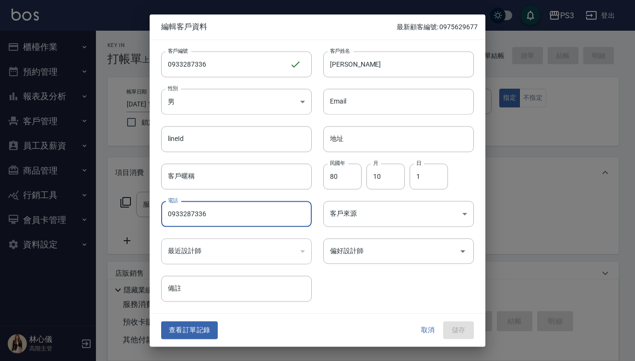
click at [241, 216] on input "0933287336" at bounding box center [236, 214] width 151 height 26
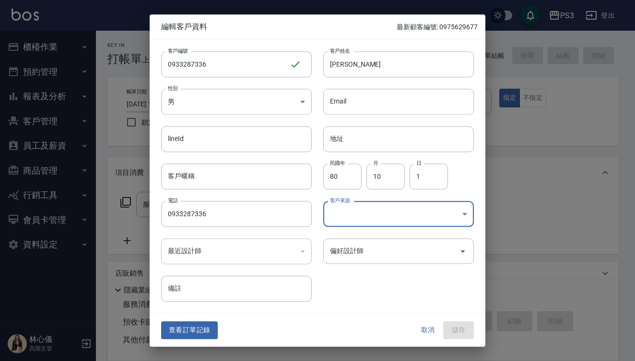
click at [262, 252] on div "​" at bounding box center [236, 252] width 151 height 26
click at [355, 243] on div "偏好設計師 偏好設計師" at bounding box center [399, 251] width 151 height 25
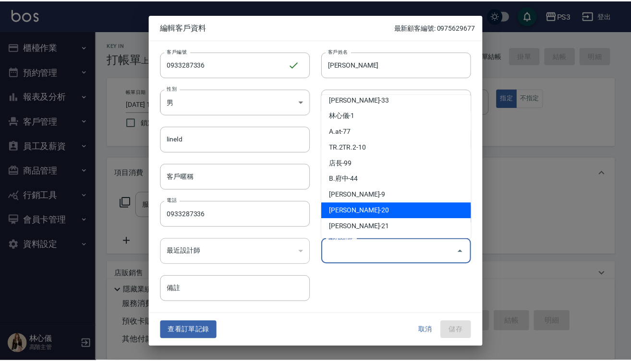
scroll to position [24, 0]
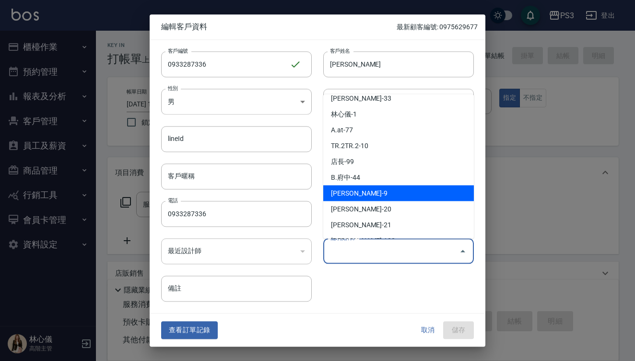
click at [368, 196] on li "[PERSON_NAME]-9" at bounding box center [399, 193] width 151 height 16
type input "[PERSON_NAME]"
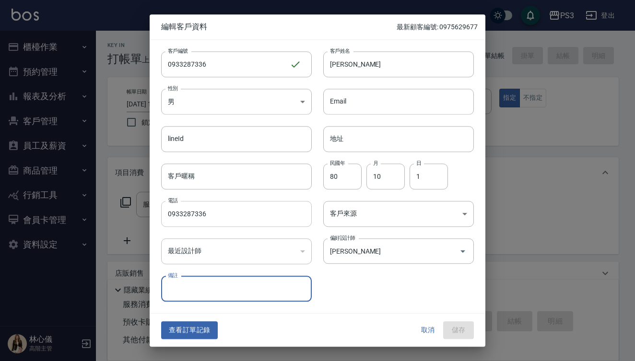
click at [229, 204] on input "0933287336" at bounding box center [236, 214] width 151 height 26
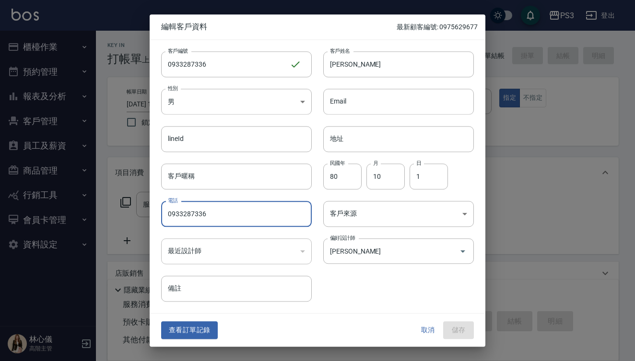
click at [229, 212] on input "0933287336" at bounding box center [236, 214] width 151 height 26
click at [231, 215] on input "0933287336" at bounding box center [236, 214] width 151 height 26
type input "0933287336"
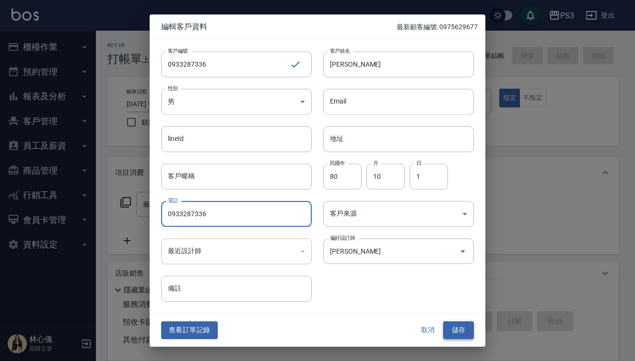
click at [458, 332] on button "儲存" at bounding box center [459, 331] width 31 height 18
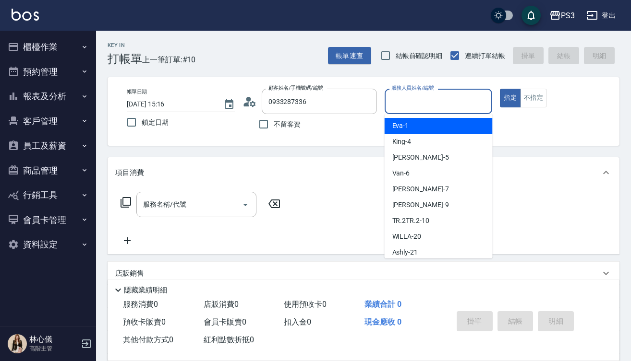
click at [405, 101] on input "服務人員姓名/編號" at bounding box center [438, 101] width 99 height 17
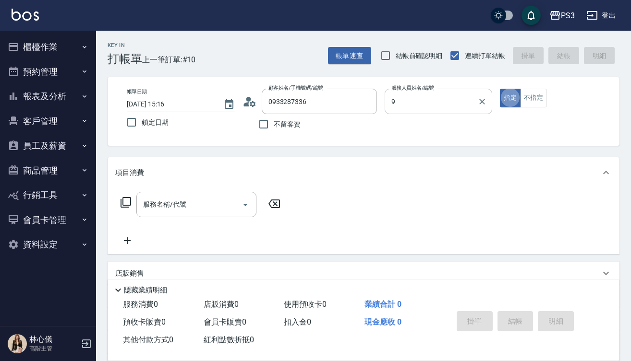
type input "[PERSON_NAME]-9"
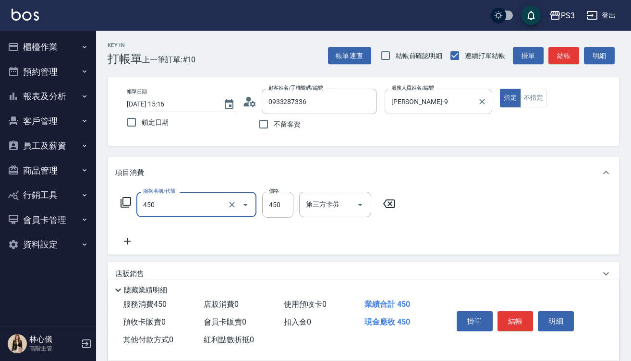
type input "有機洗髮(450)"
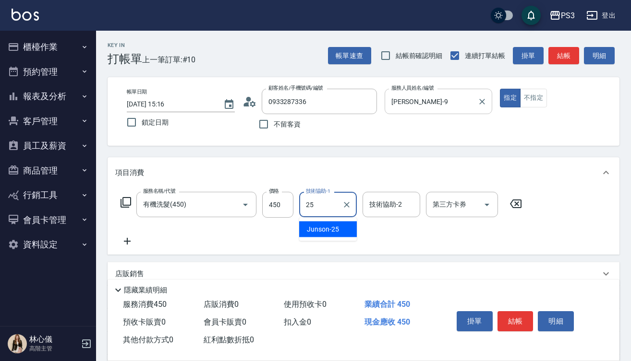
type input "Junson-25"
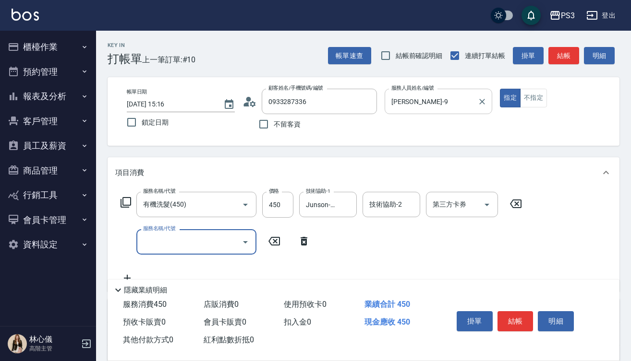
type input "5"
type input "剪(400)"
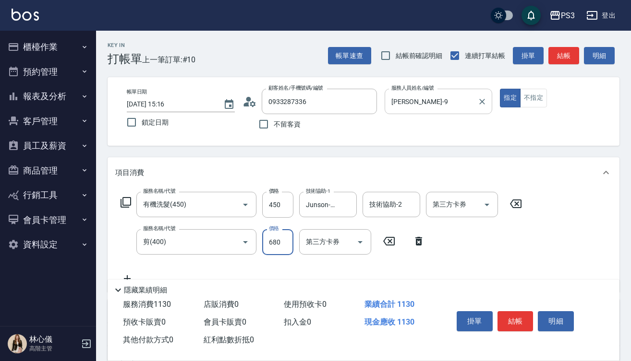
type input "680"
click at [280, 264] on div "服務名稱/代號 有機洗髮(450) 服務名稱/代號 價格 450 價格 技術協助-1 Junson-25 技術協助-1 技術協助-2 技術協助-2 第三方卡券…" at bounding box center [321, 238] width 412 height 93
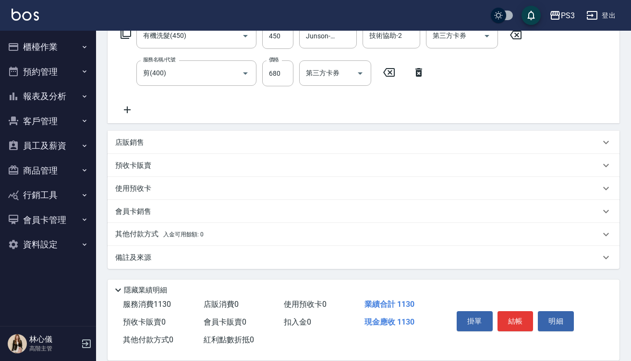
scroll to position [169, 0]
click at [154, 233] on p "其他付款方式 入金可用餘額: 0" at bounding box center [159, 234] width 88 height 11
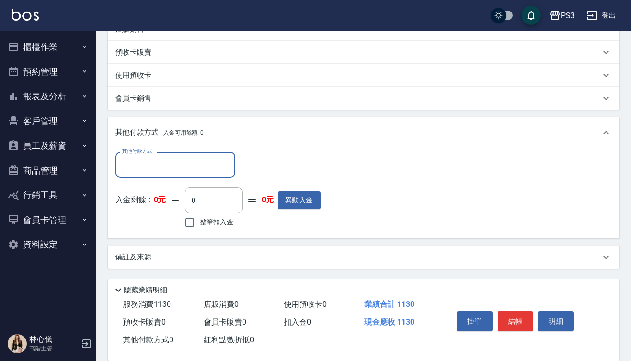
scroll to position [282, 0]
click at [194, 168] on input "其他付款方式" at bounding box center [175, 164] width 111 height 17
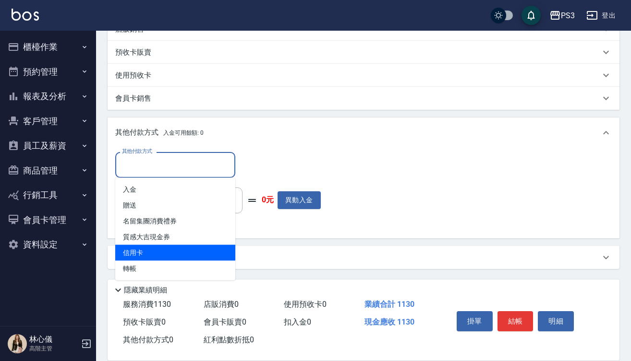
click at [167, 257] on span "信用卡" at bounding box center [175, 253] width 120 height 16
type input "信用卡"
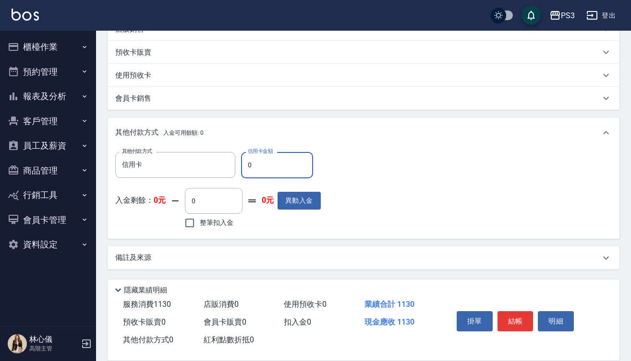
click at [243, 168] on input "0" at bounding box center [277, 165] width 72 height 26
type input "1130"
click at [510, 320] on button "結帳" at bounding box center [515, 322] width 36 height 20
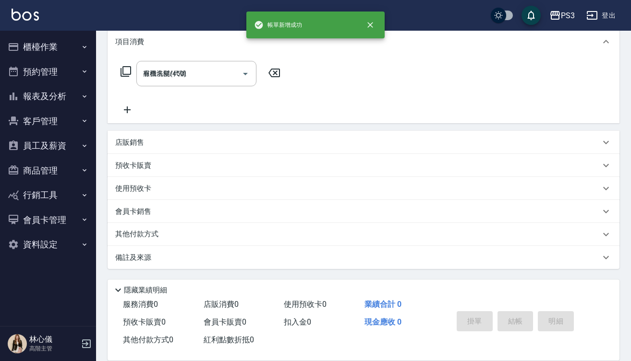
type input "2025/08/16 15:18"
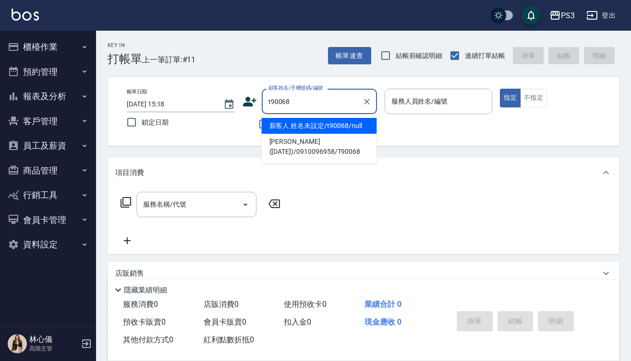
type input "新客人 姓名未設定/t90068/null"
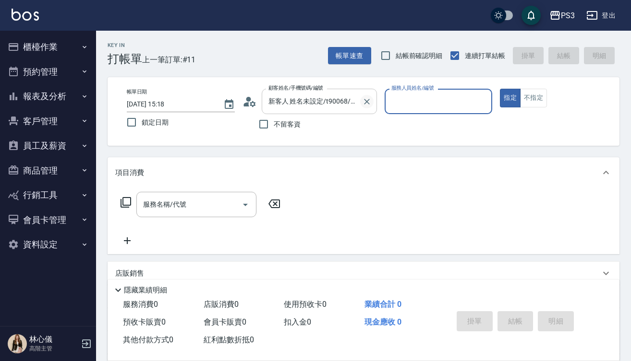
click at [366, 103] on icon "Clear" at bounding box center [367, 102] width 10 height 10
type input "葉子毓(27/1/18)/0910096958/T90068"
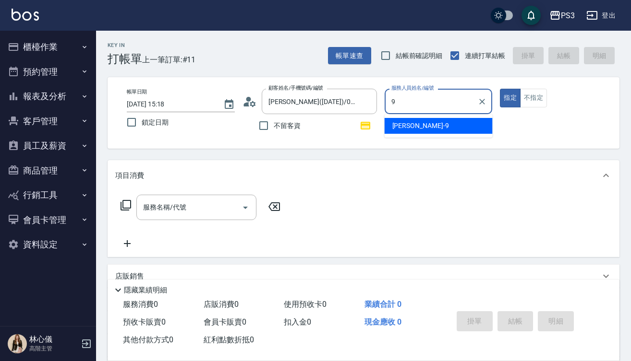
type input "[PERSON_NAME]-9"
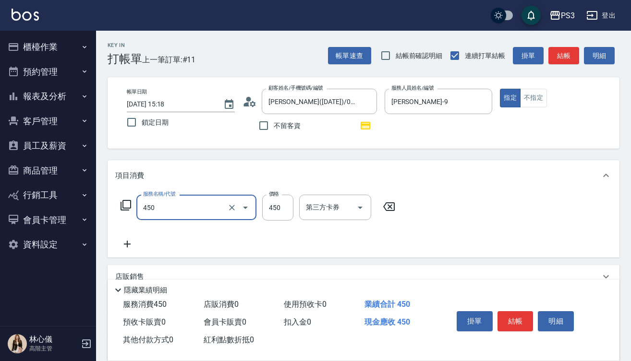
type input "有機洗髮(450)"
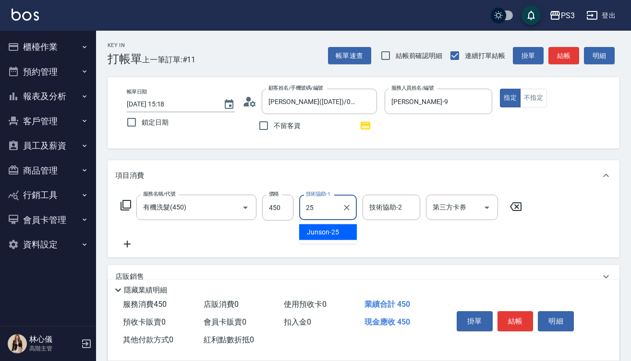
type input "Junson-25"
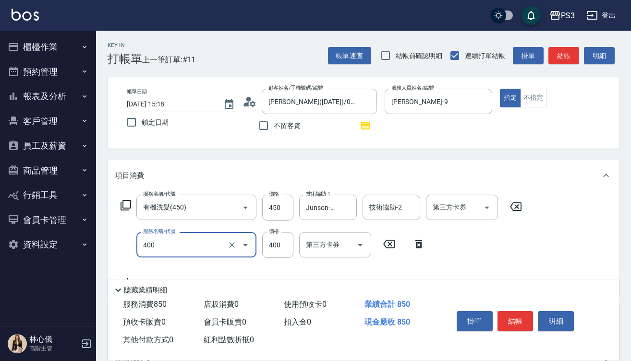
type input "剪(400)"
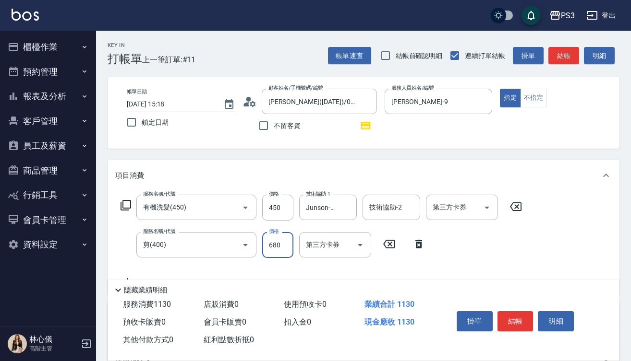
type input "680"
type input "舊有卡券"
click at [345, 248] on icon "Clear" at bounding box center [347, 245] width 10 height 10
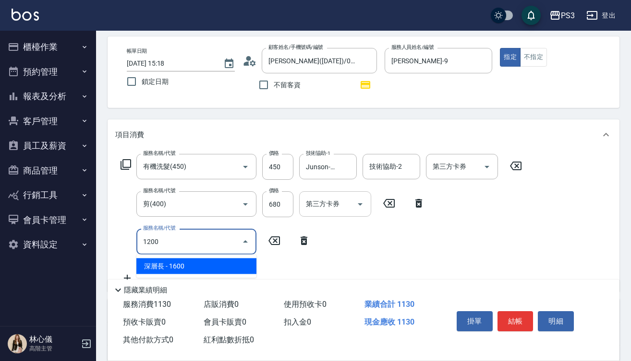
scroll to position [44, 0]
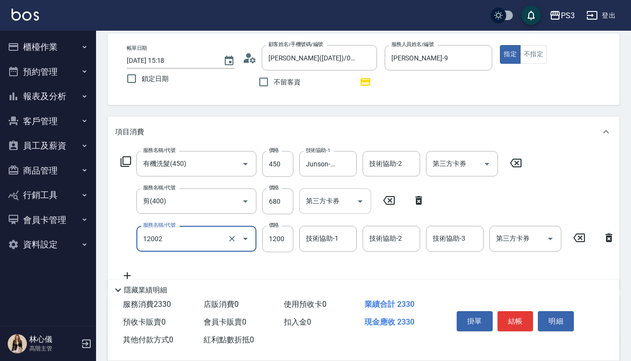
type input "男生染(12002)"
type input "1390"
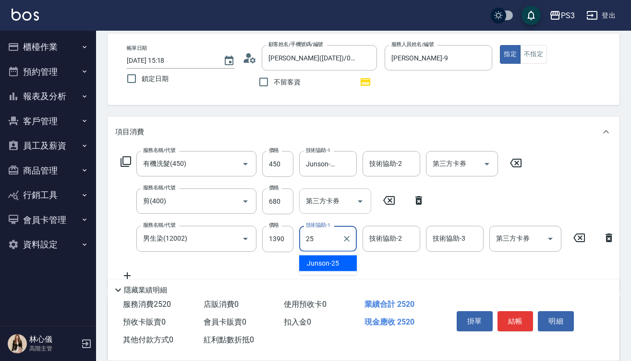
type input "Junson-25"
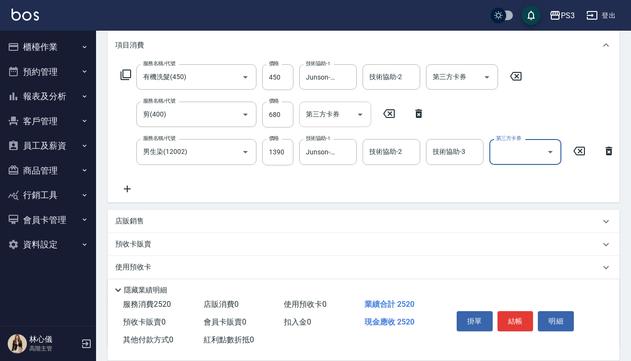
scroll to position [136, 0]
